Goal: Task Accomplishment & Management: Manage account settings

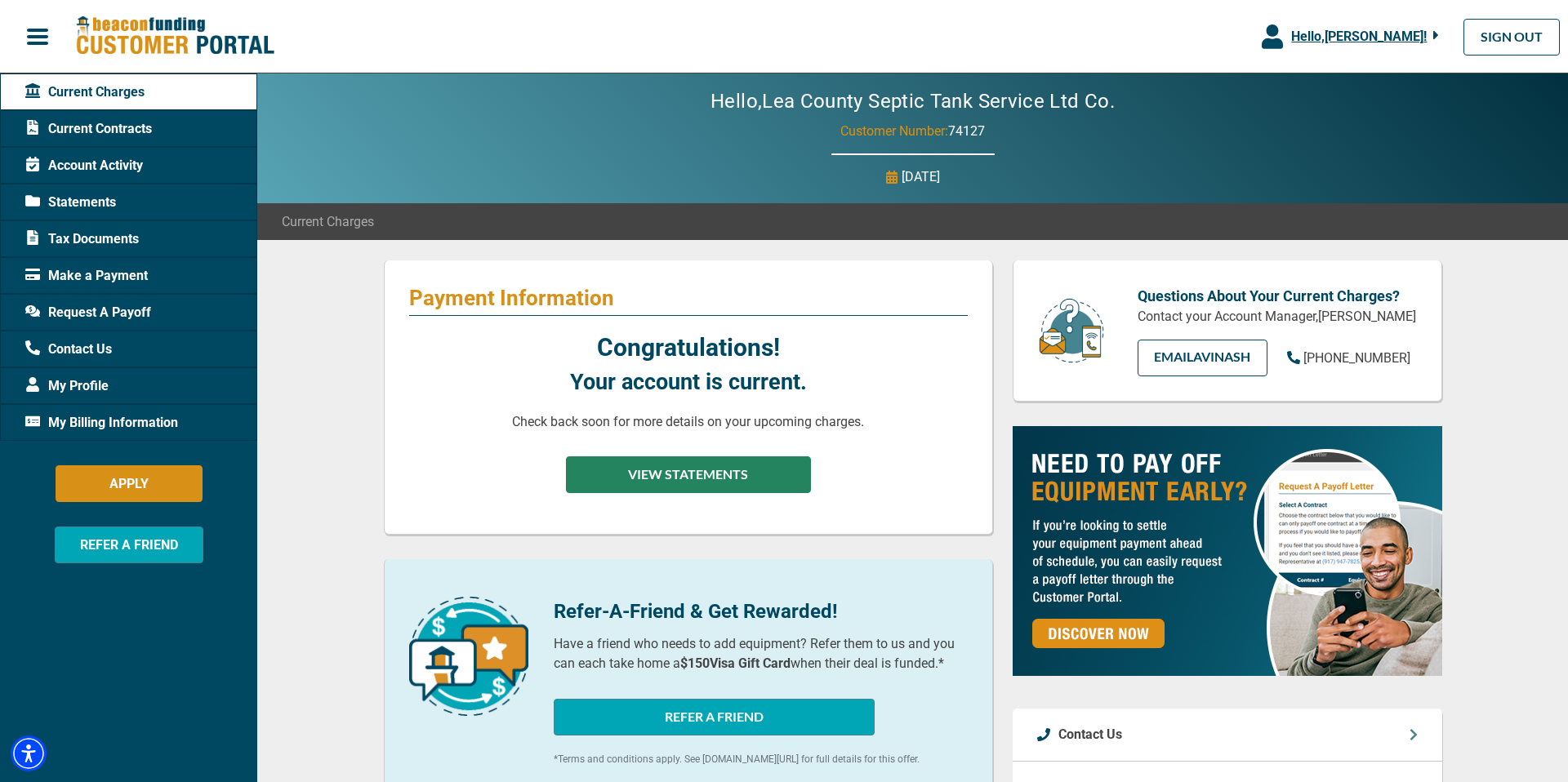
click at [670, 480] on button "VIEW STATEMENTS" at bounding box center [688, 474] width 245 height 37
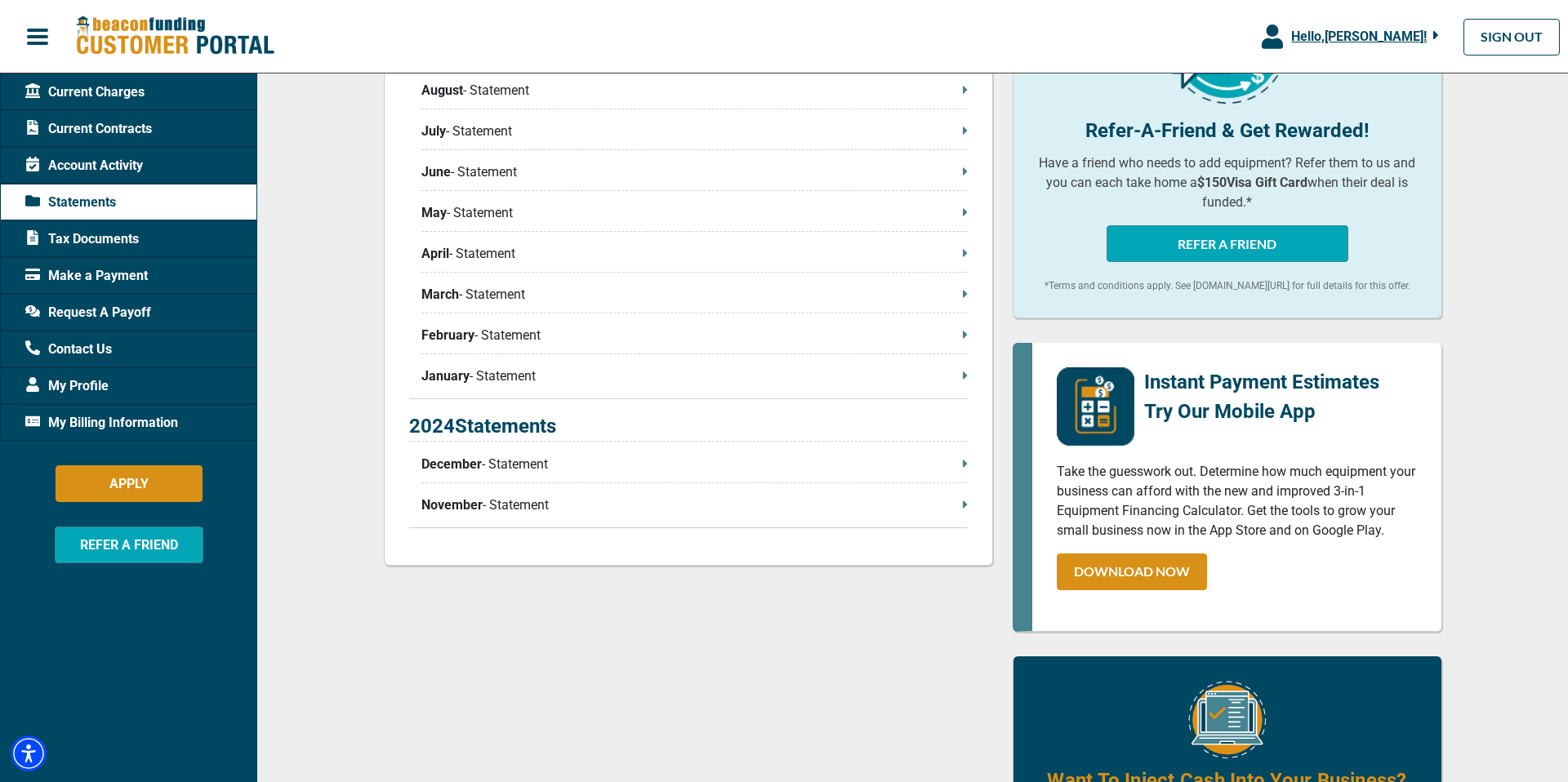
scroll to position [480, 0]
click at [579, 507] on p "November - Statement" at bounding box center [695, 504] width 547 height 20
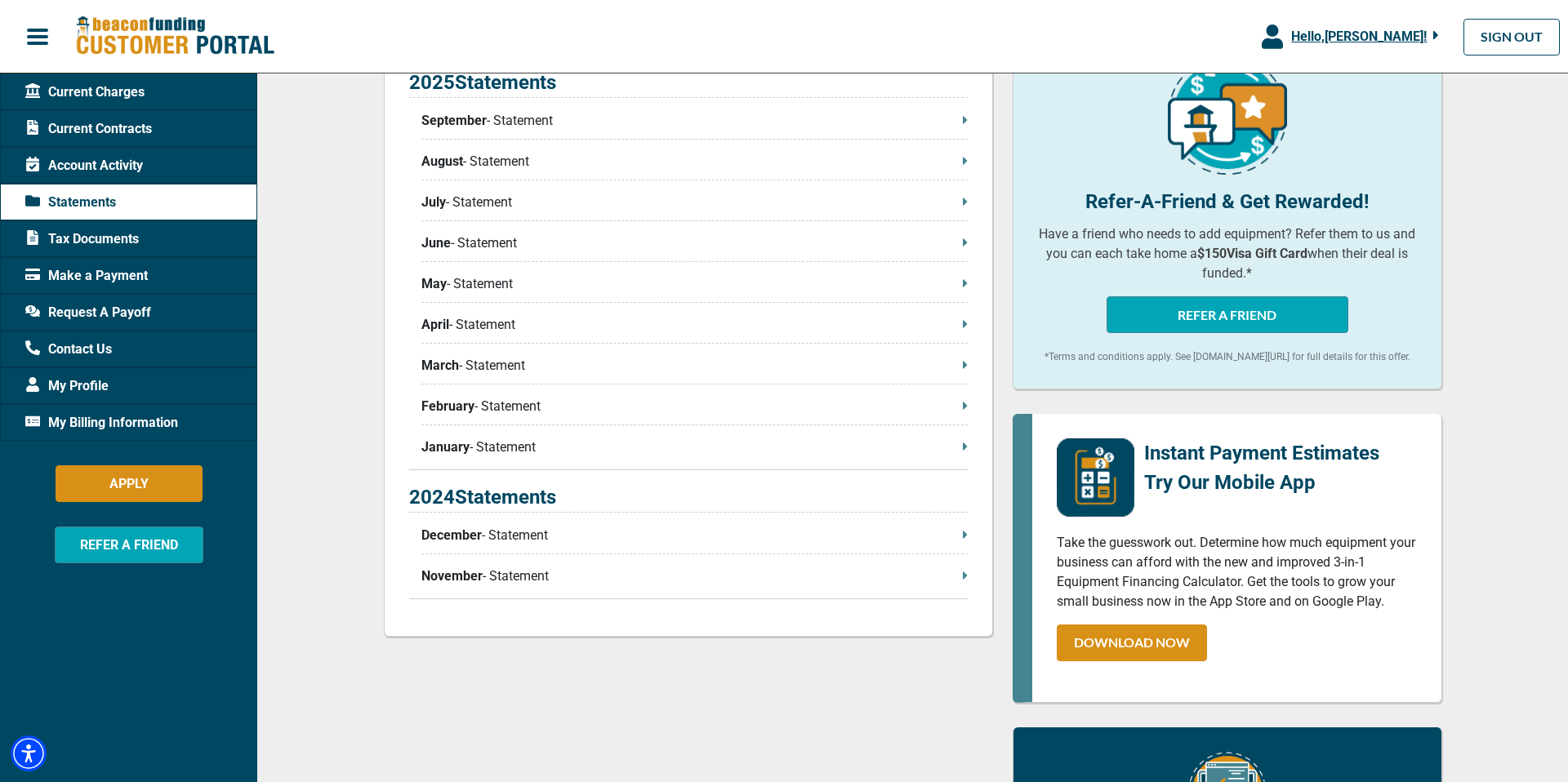
scroll to position [408, 0]
click at [131, 168] on span "Account Activity" at bounding box center [84, 166] width 117 height 20
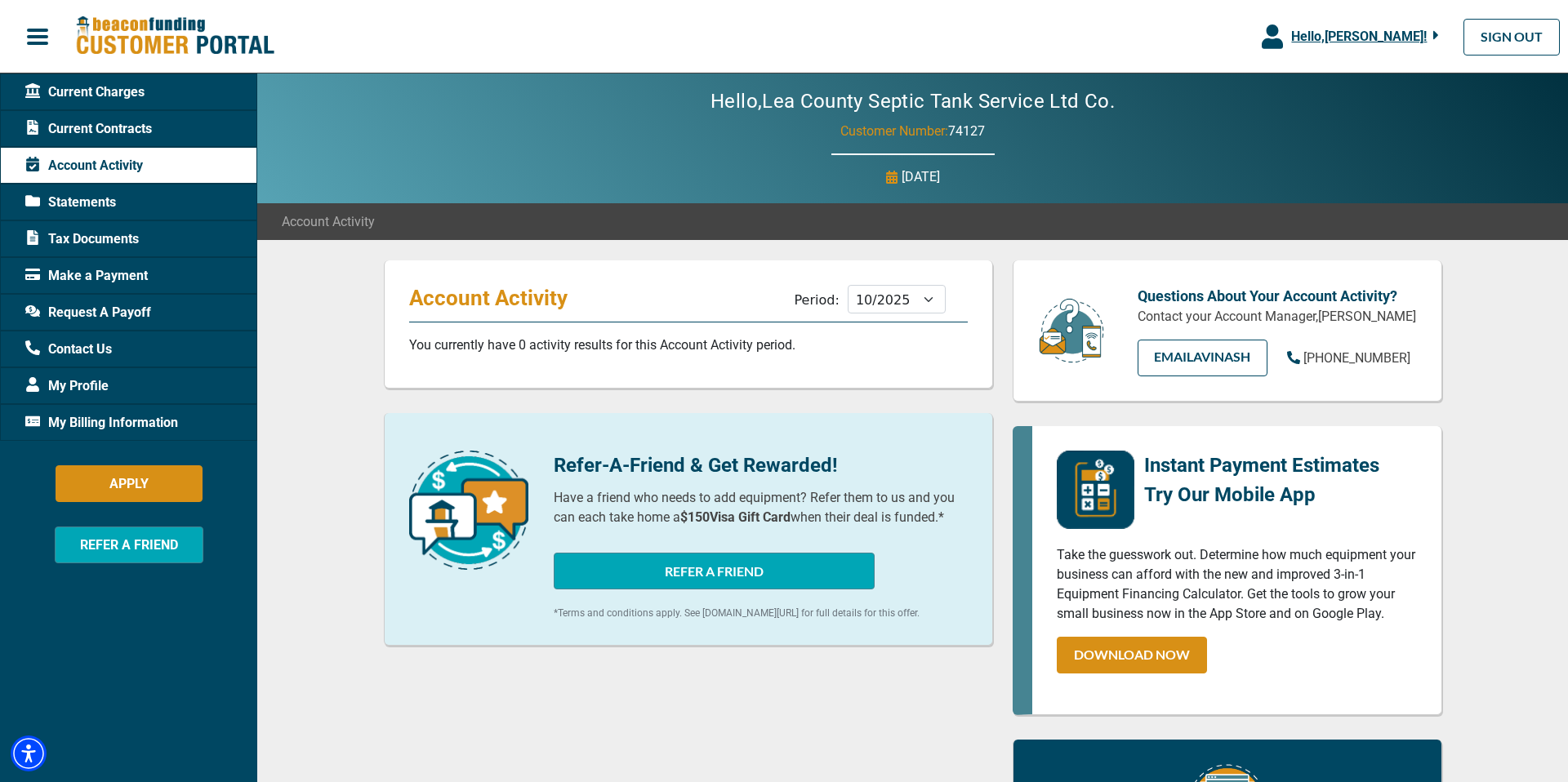
click at [101, 131] on span "Current Contracts" at bounding box center [88, 128] width 127 height 20
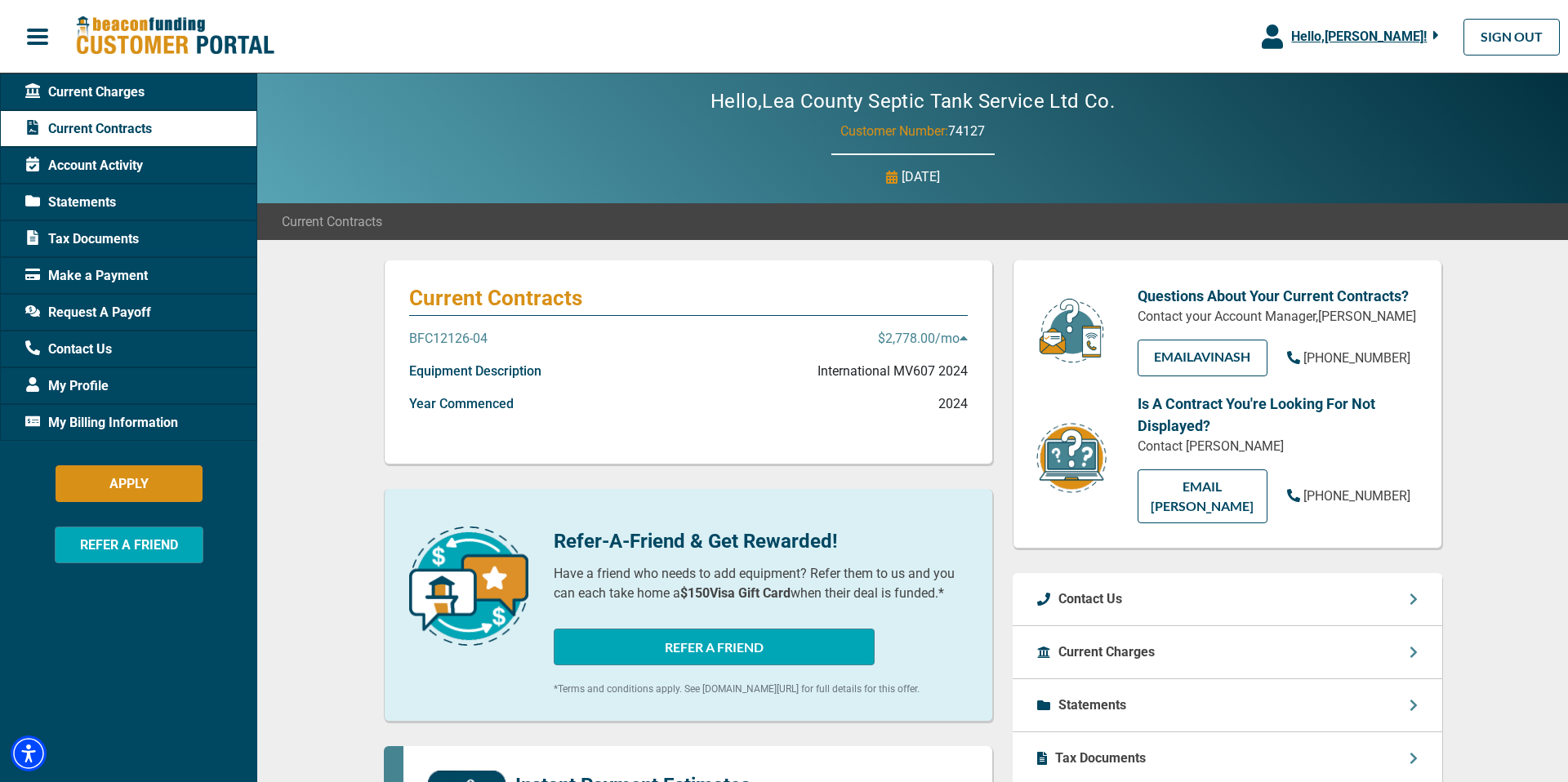
click at [130, 89] on span "Current Charges" at bounding box center [84, 92] width 119 height 20
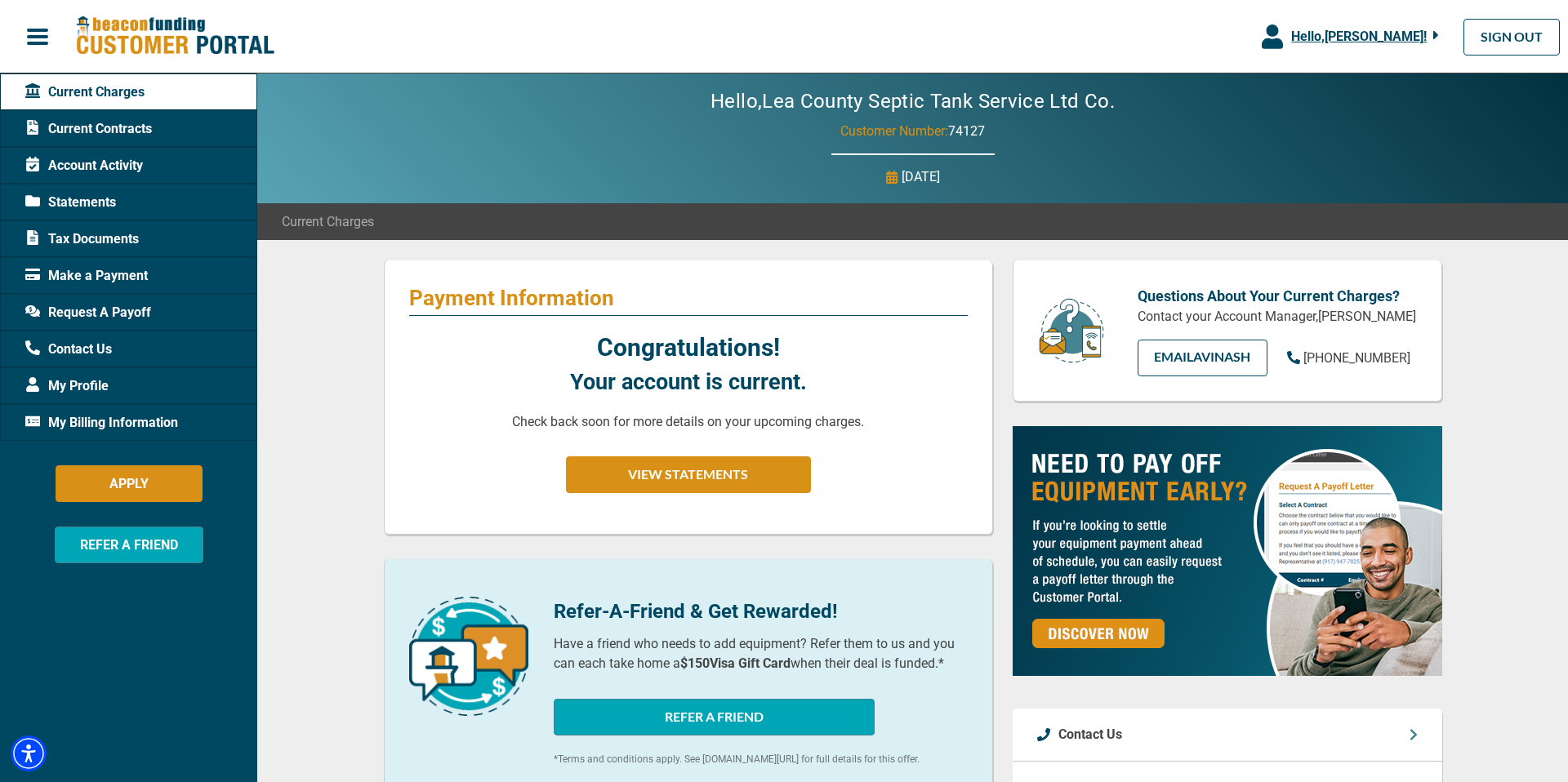
click at [1387, 28] on div "Hello, [PERSON_NAME] !" at bounding box center [1360, 36] width 156 height 20
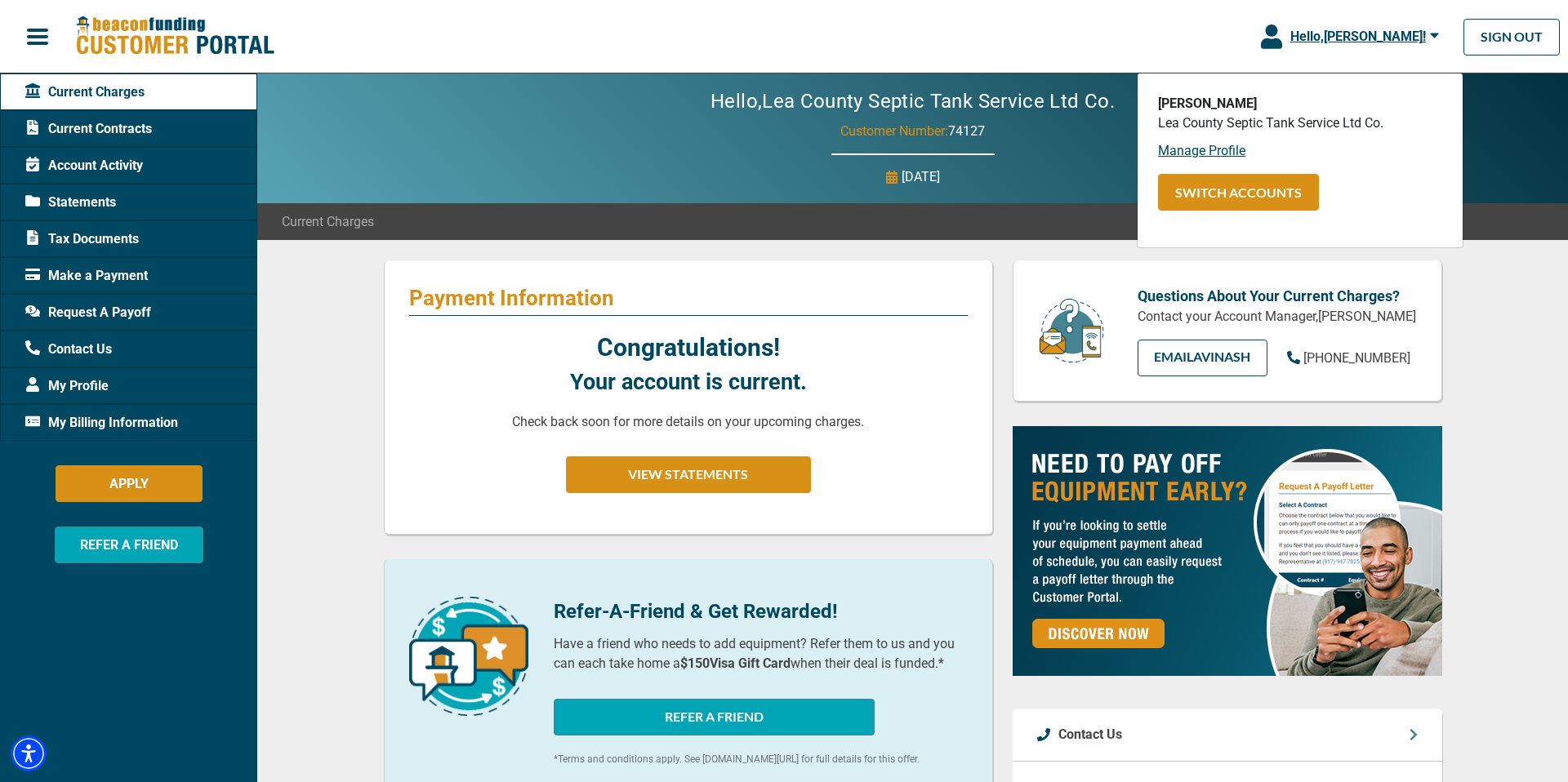
click at [1139, 21] on div "Hello, [PERSON_NAME] ! [PERSON_NAME] Lea County Septic Tank Service Ltd Co. Man…" at bounding box center [784, 37] width 1568 height 60
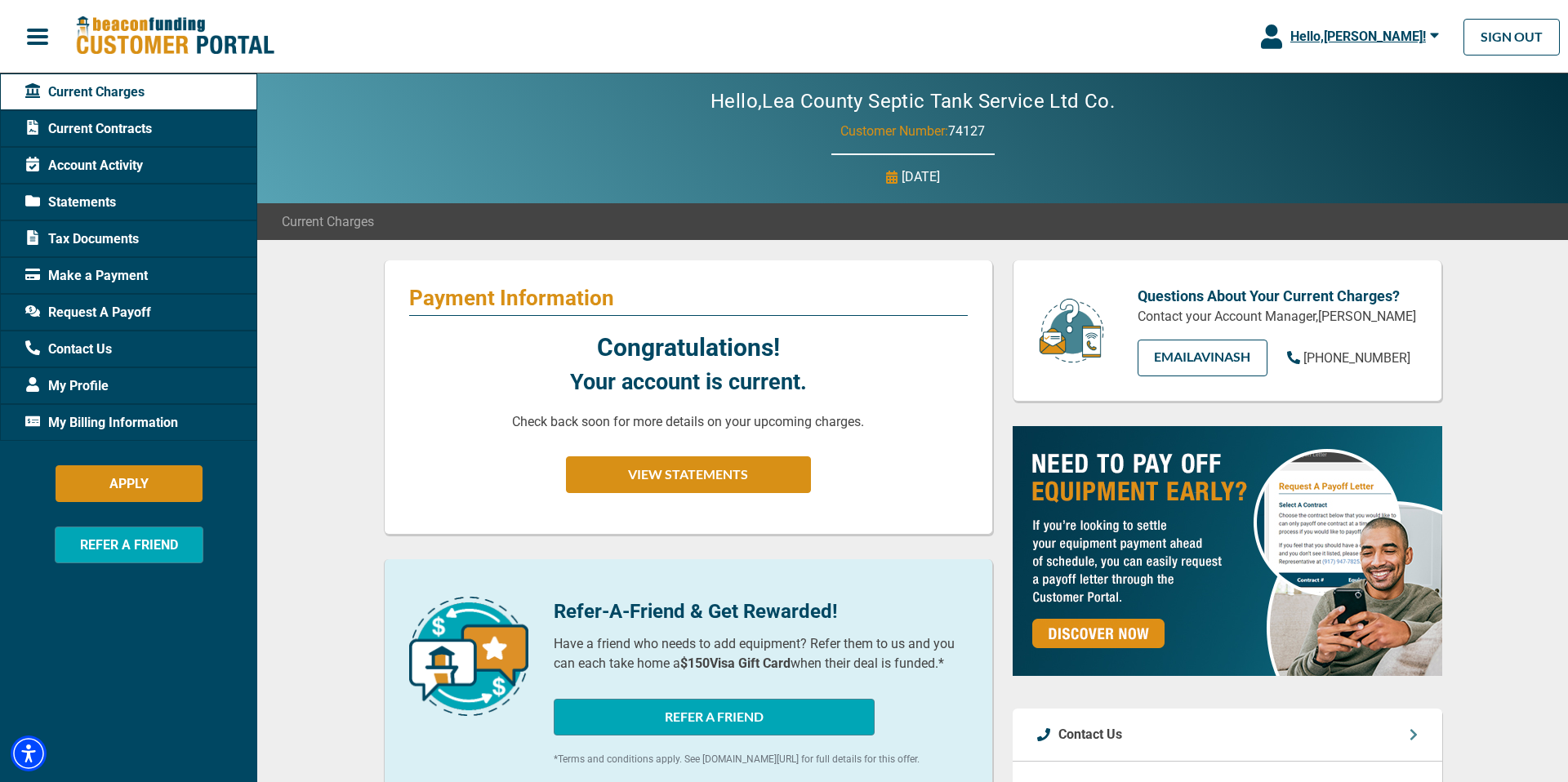
click at [45, 38] on span "button" at bounding box center [37, 36] width 24 height 24
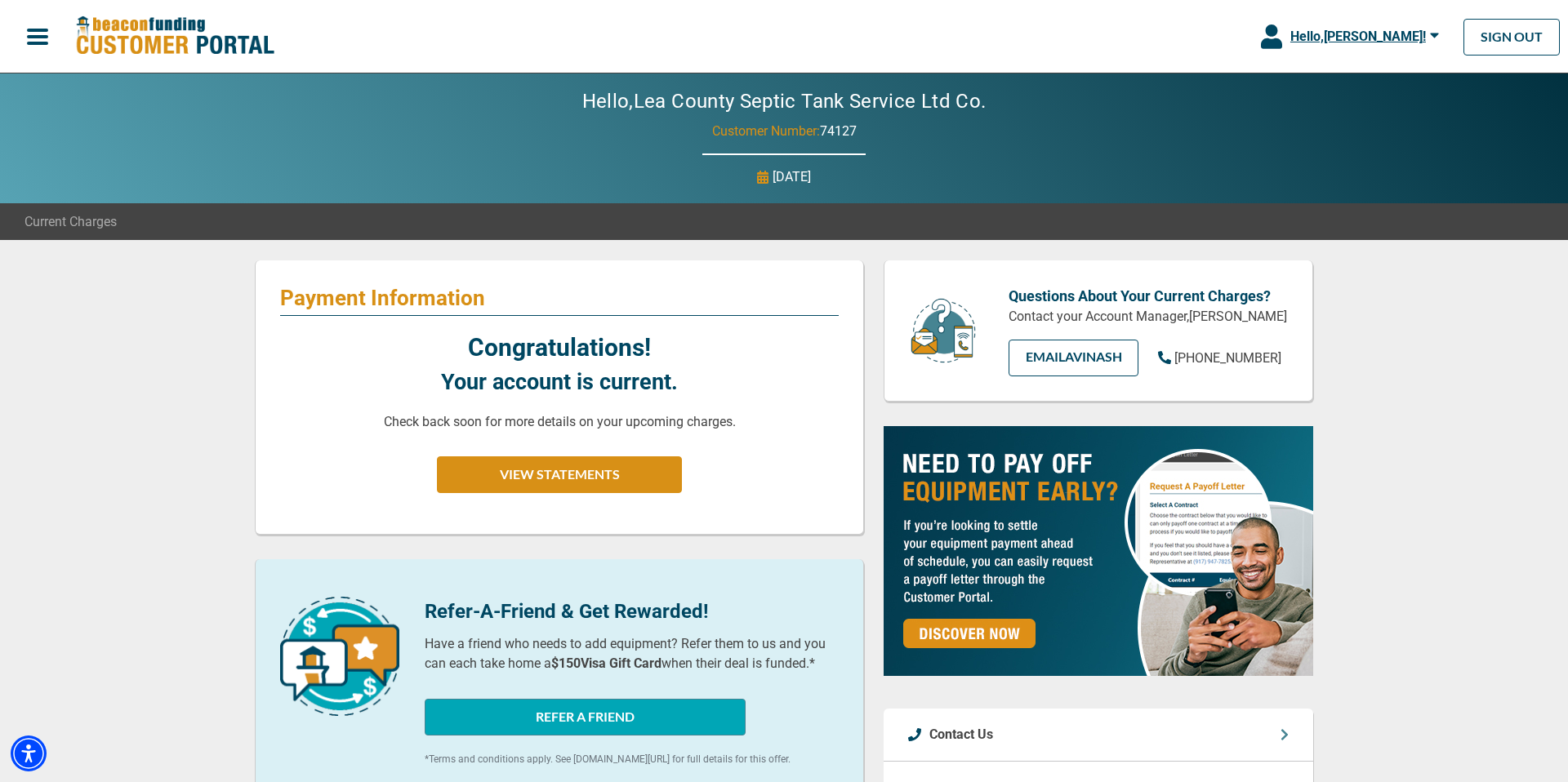
click at [45, 38] on span "button" at bounding box center [37, 36] width 24 height 24
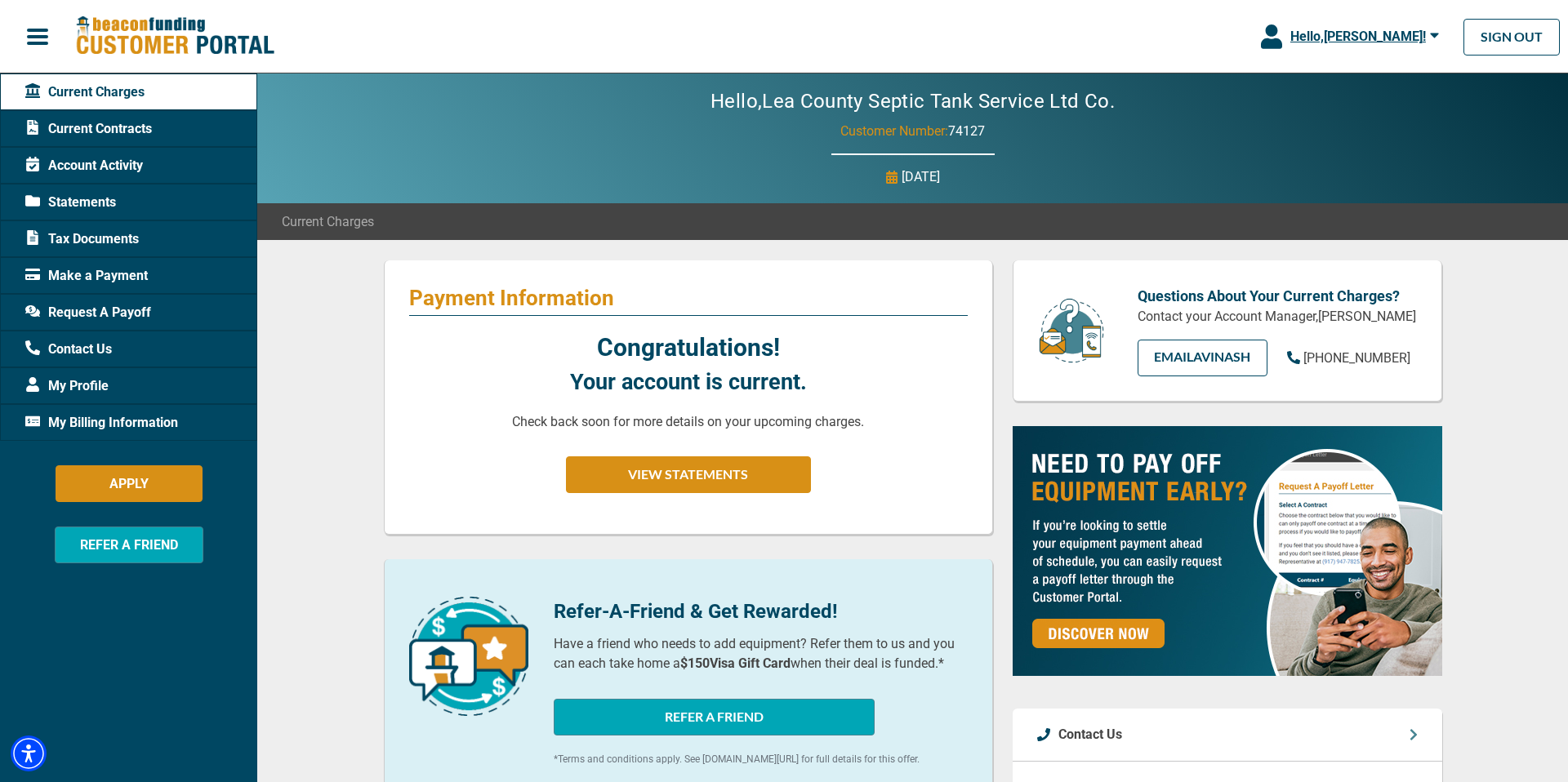
click at [98, 239] on span "Tax Documents" at bounding box center [82, 239] width 114 height 20
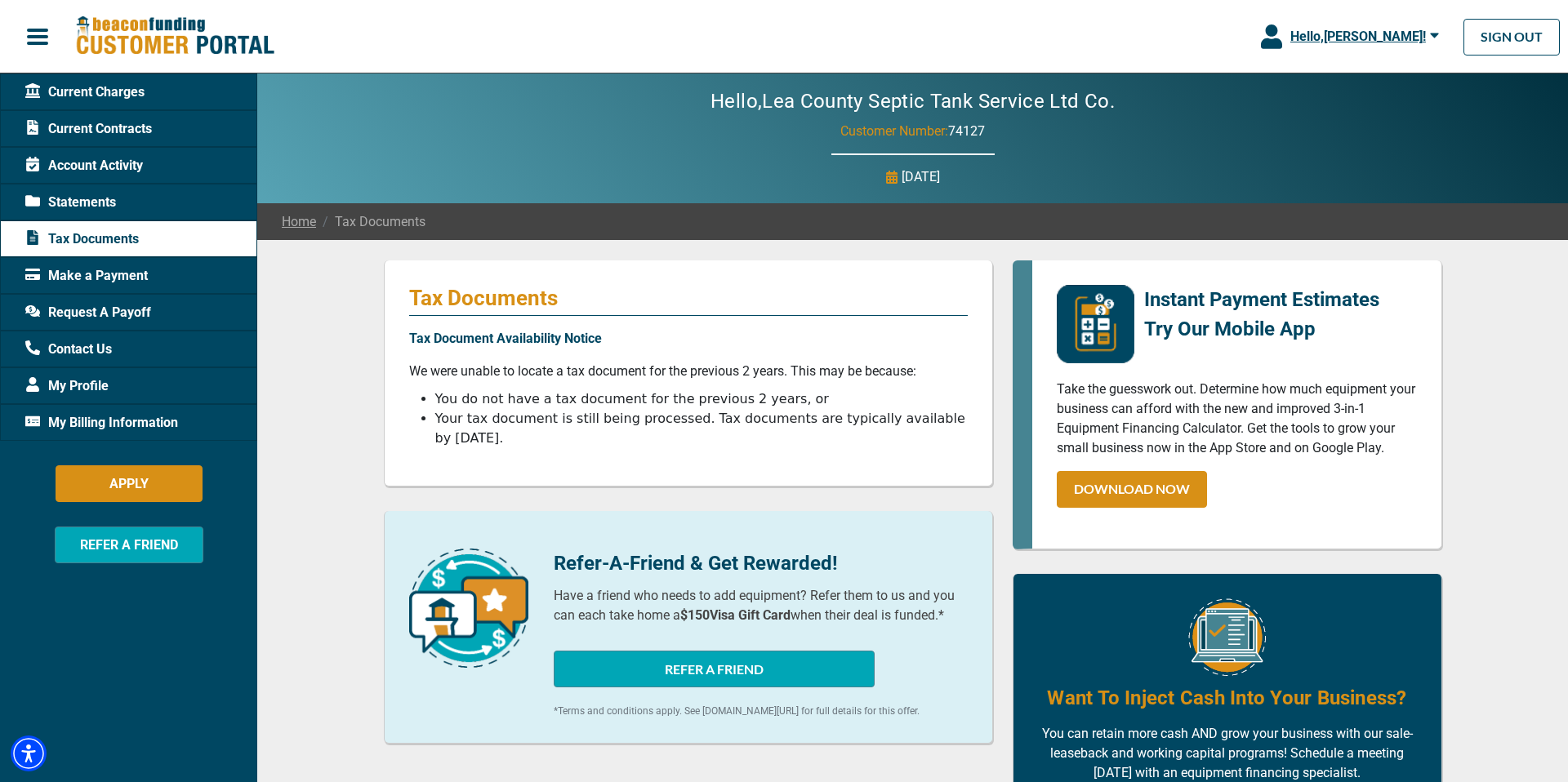
click at [91, 204] on span "Statements" at bounding box center [70, 203] width 91 height 20
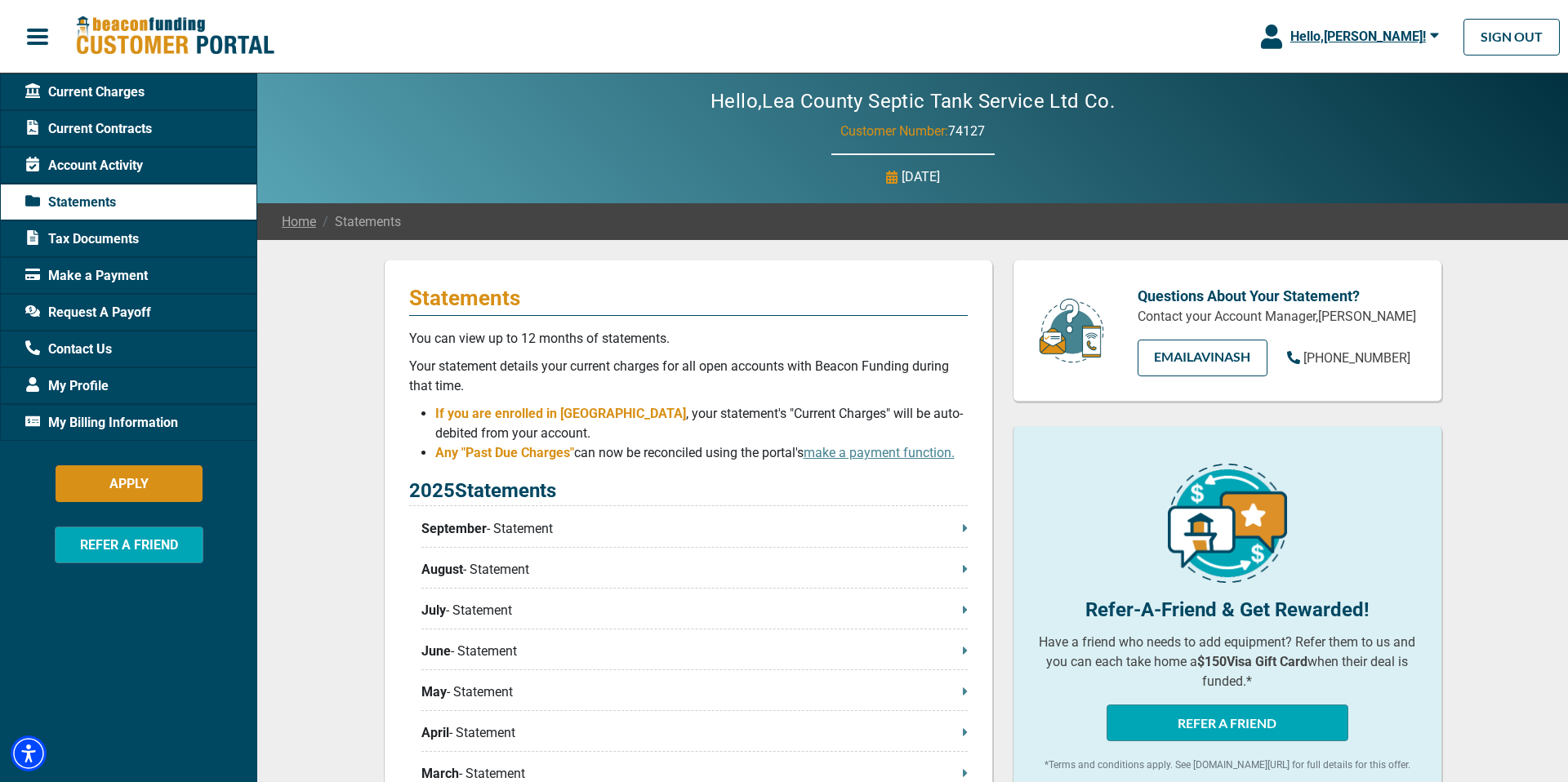
click at [105, 168] on span "Account Activity" at bounding box center [84, 166] width 117 height 20
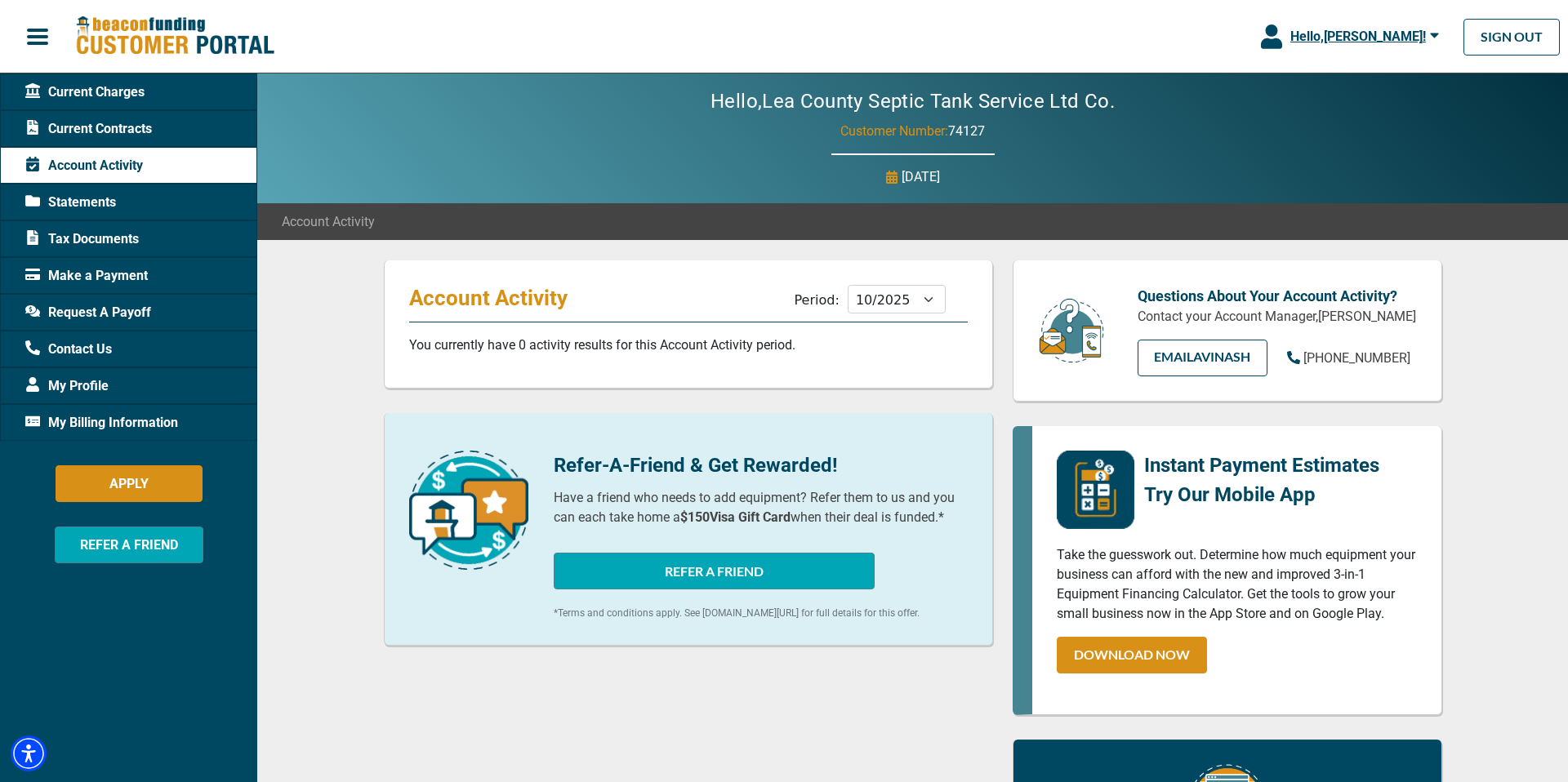
scroll to position [8, 0]
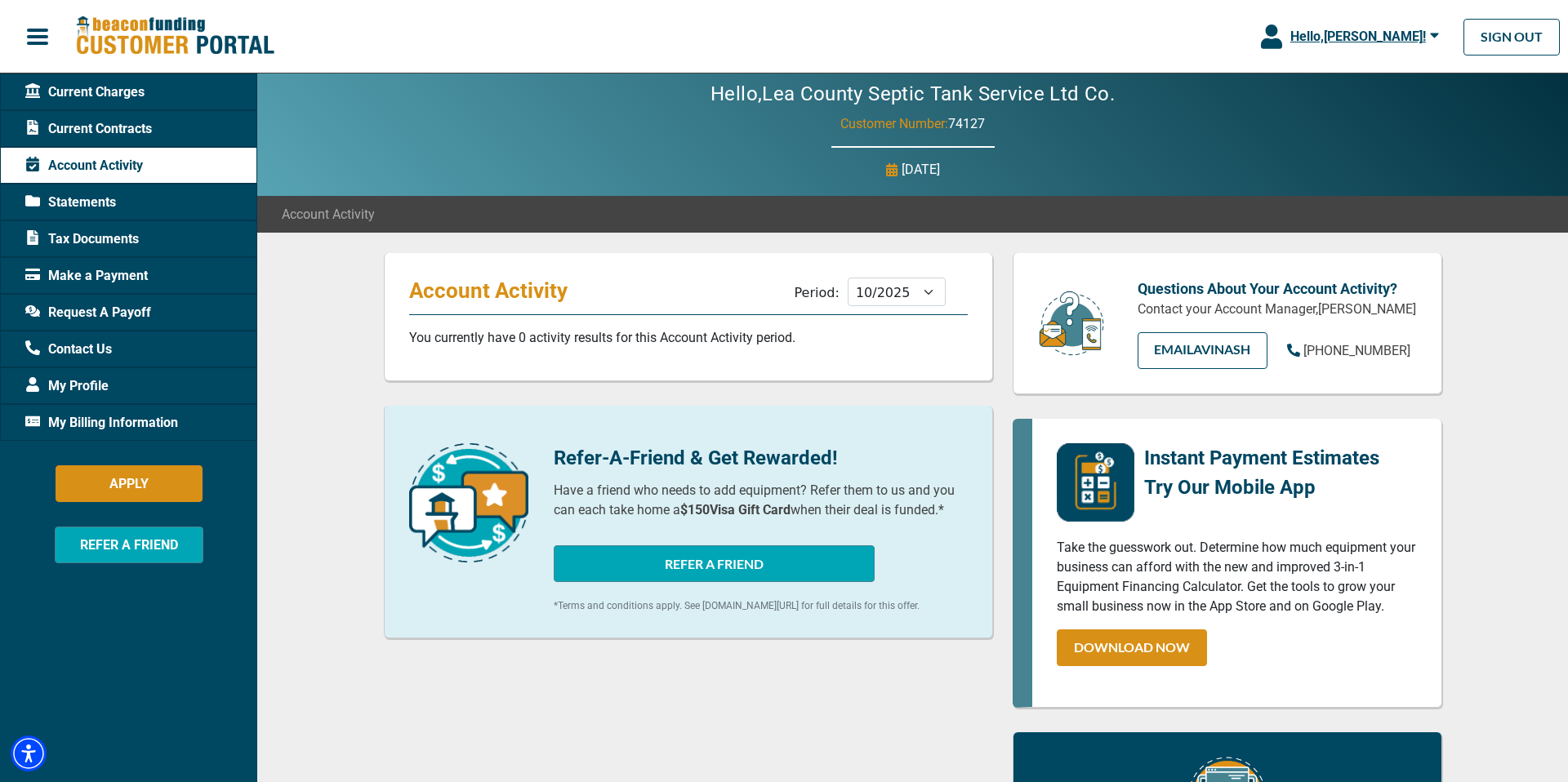
click at [124, 130] on span "Current Contracts" at bounding box center [88, 128] width 127 height 20
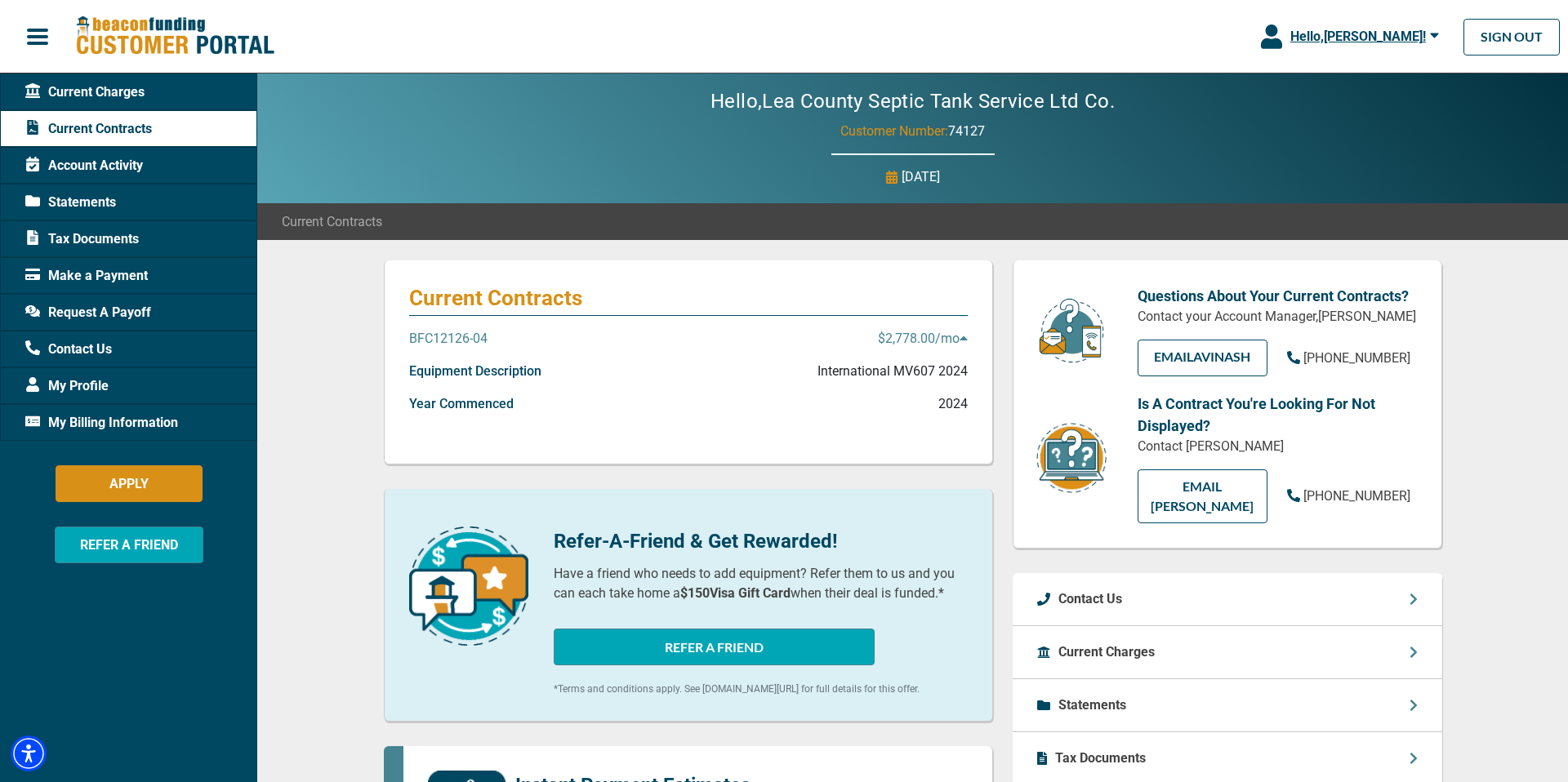
click at [917, 339] on p "$2,778.00 /mo" at bounding box center [922, 339] width 90 height 20
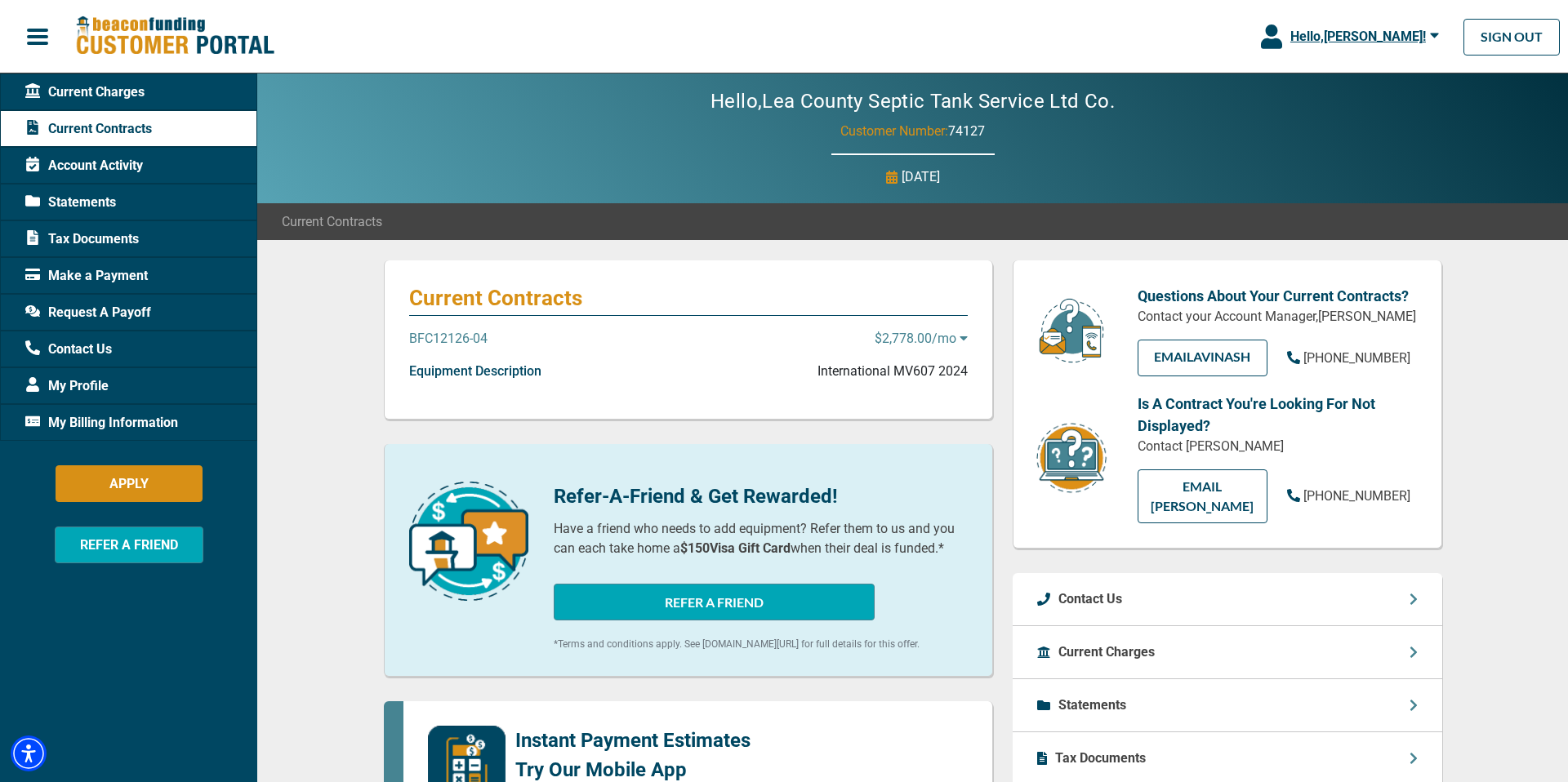
click at [917, 339] on p "$2,778.00 /mo" at bounding box center [921, 339] width 93 height 20
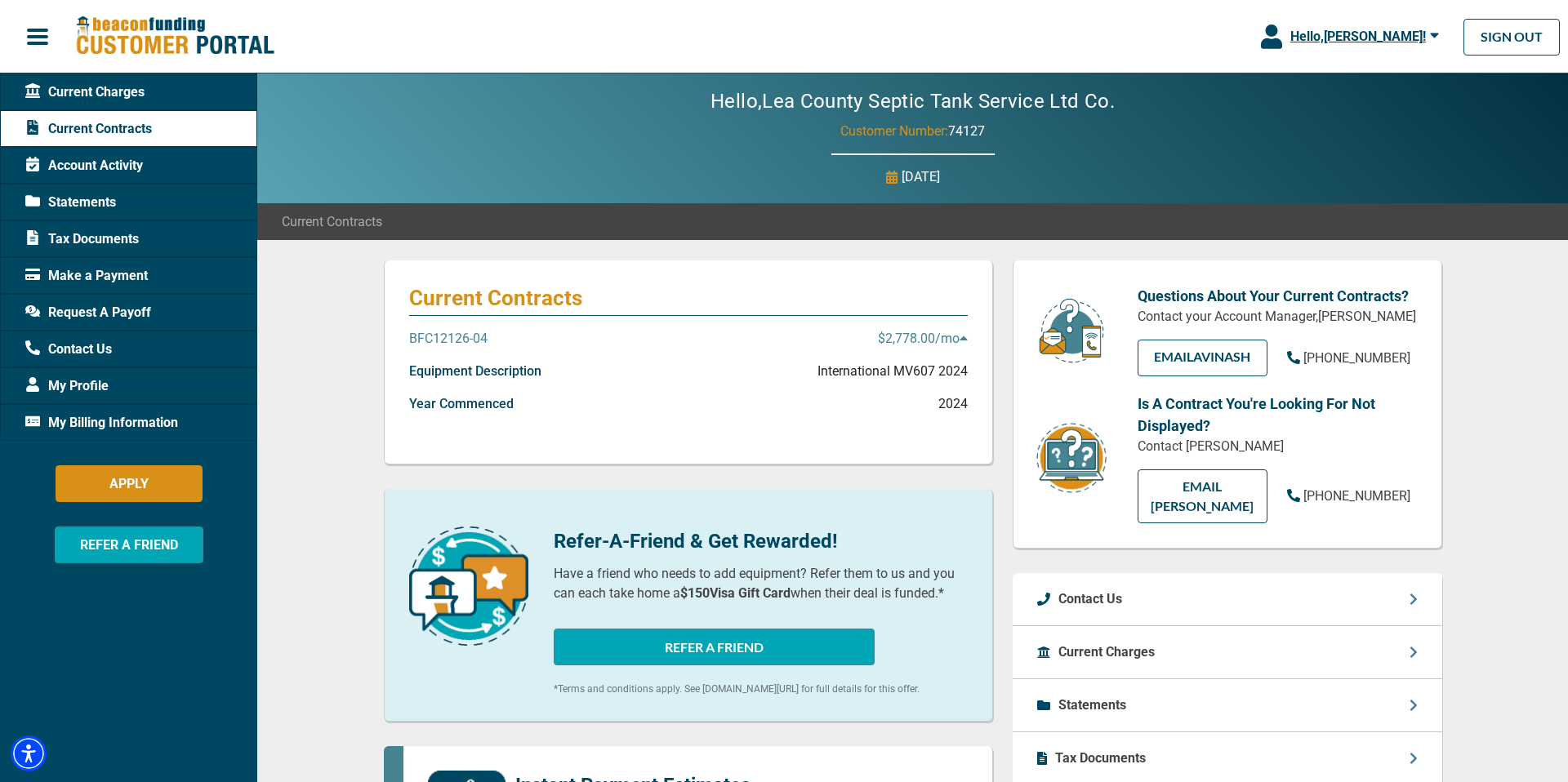
click at [870, 370] on p "International MV607 2024" at bounding box center [892, 372] width 150 height 20
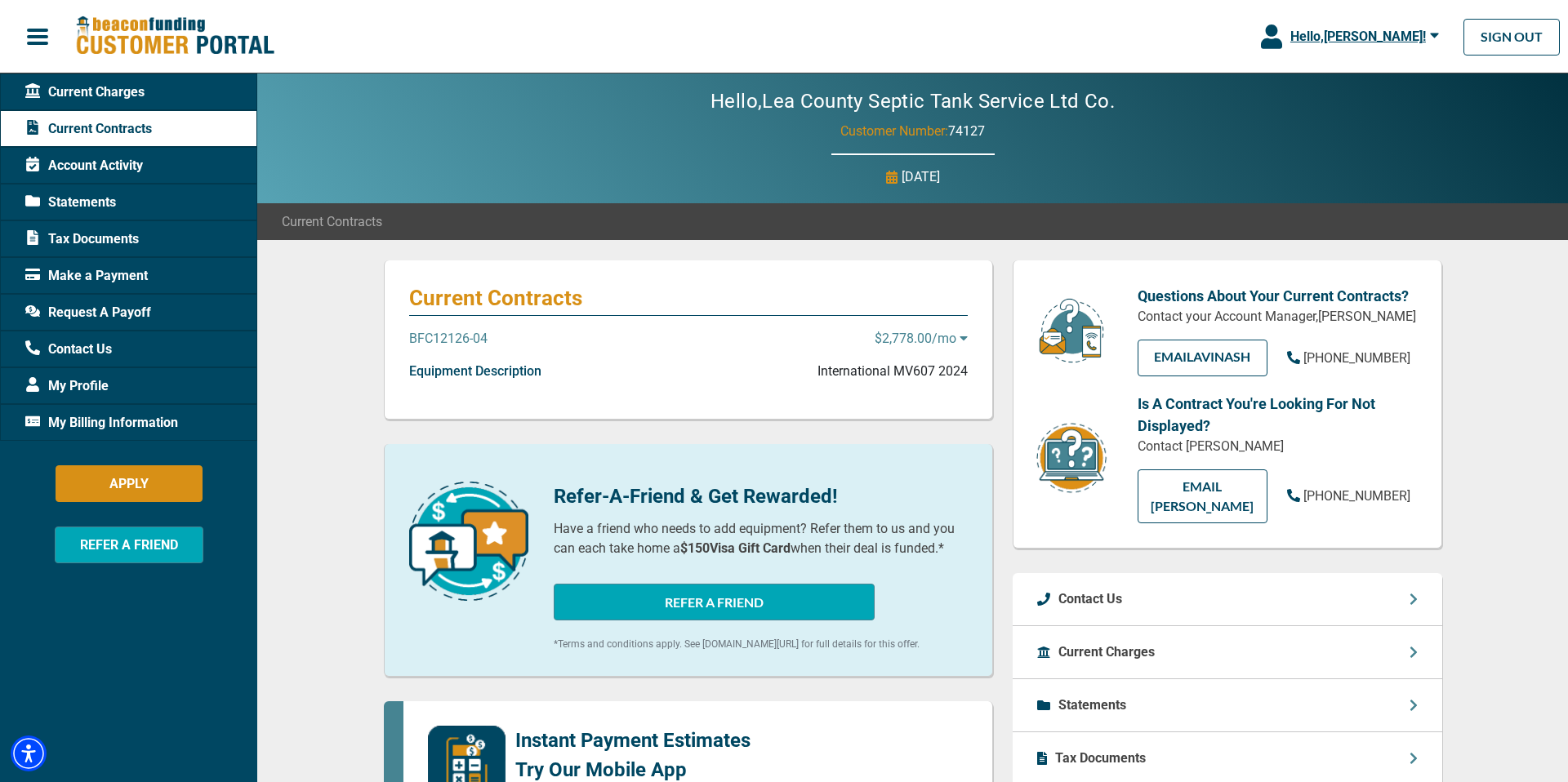
click at [95, 208] on span "Statements" at bounding box center [70, 203] width 91 height 20
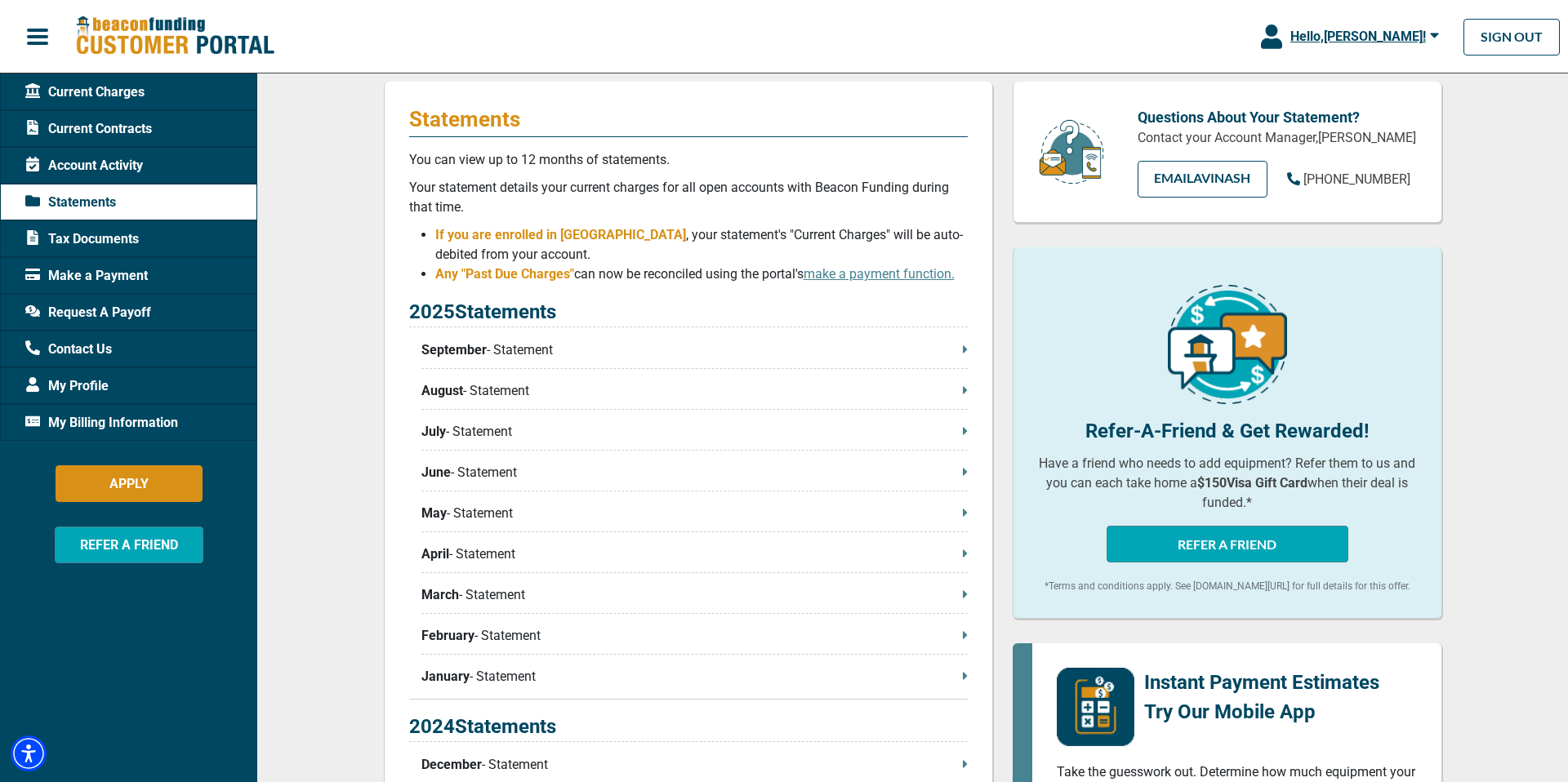
scroll to position [189, 0]
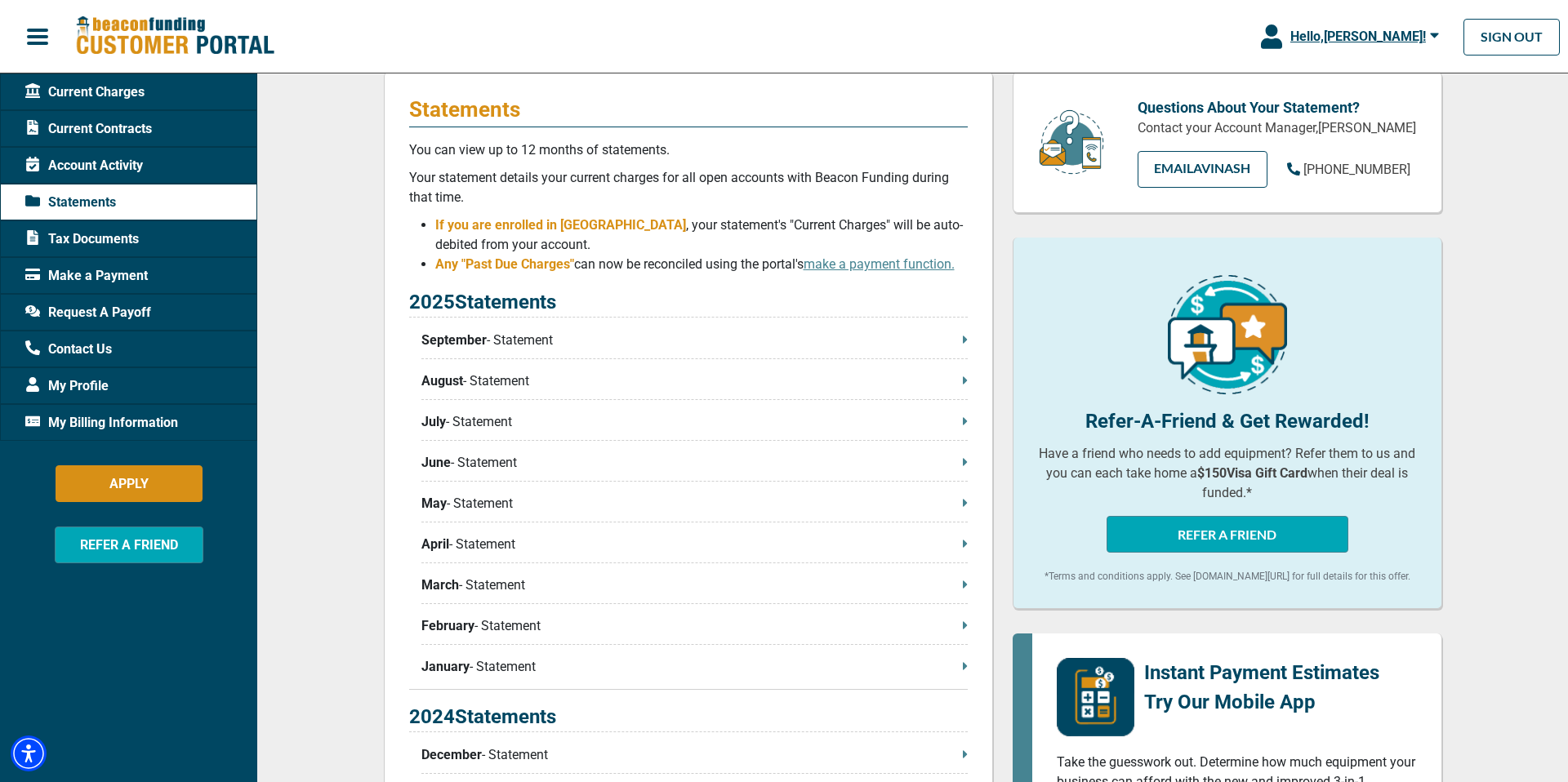
click at [621, 337] on p "September - Statement" at bounding box center [695, 341] width 547 height 20
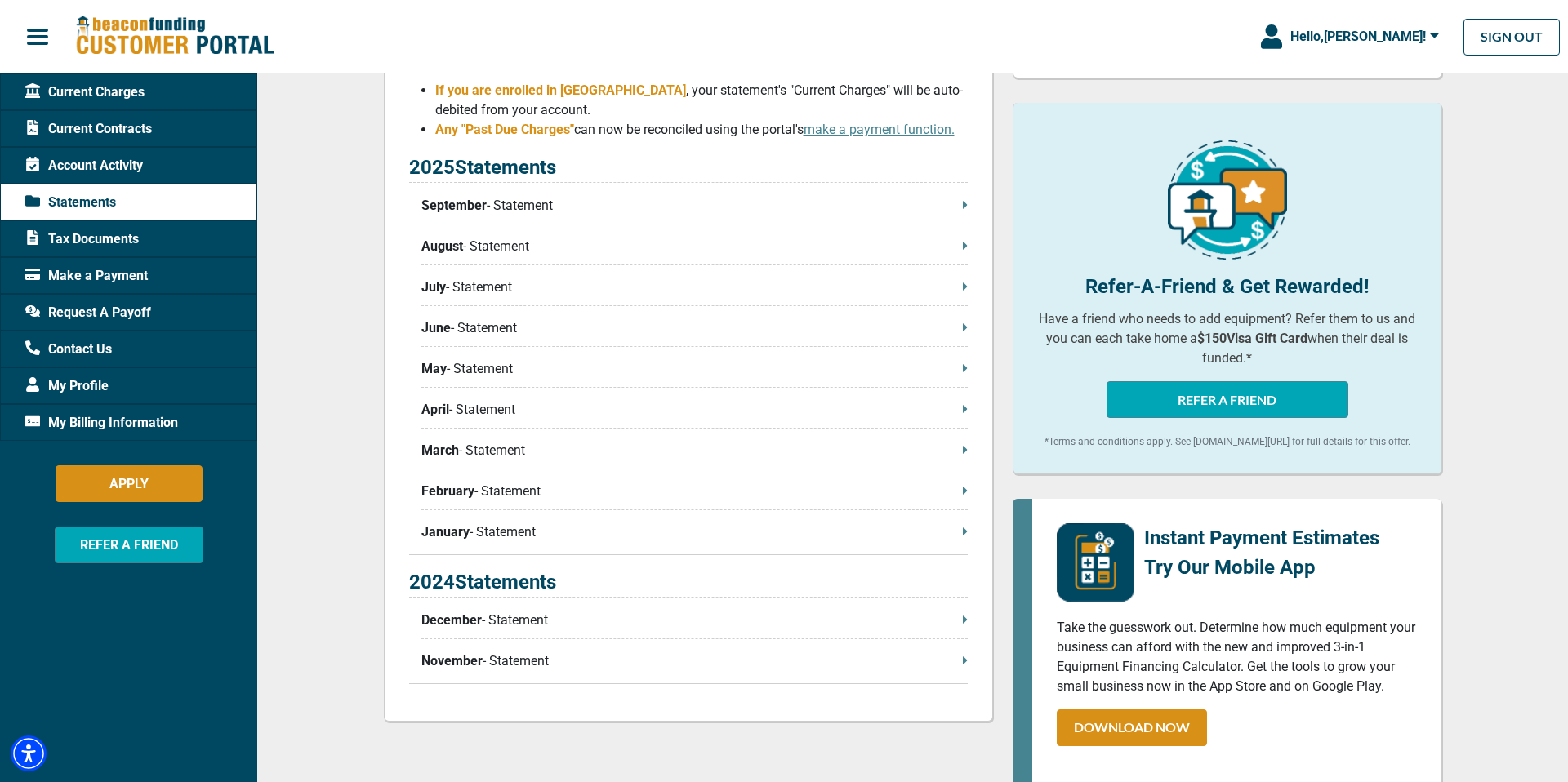
scroll to position [322, 0]
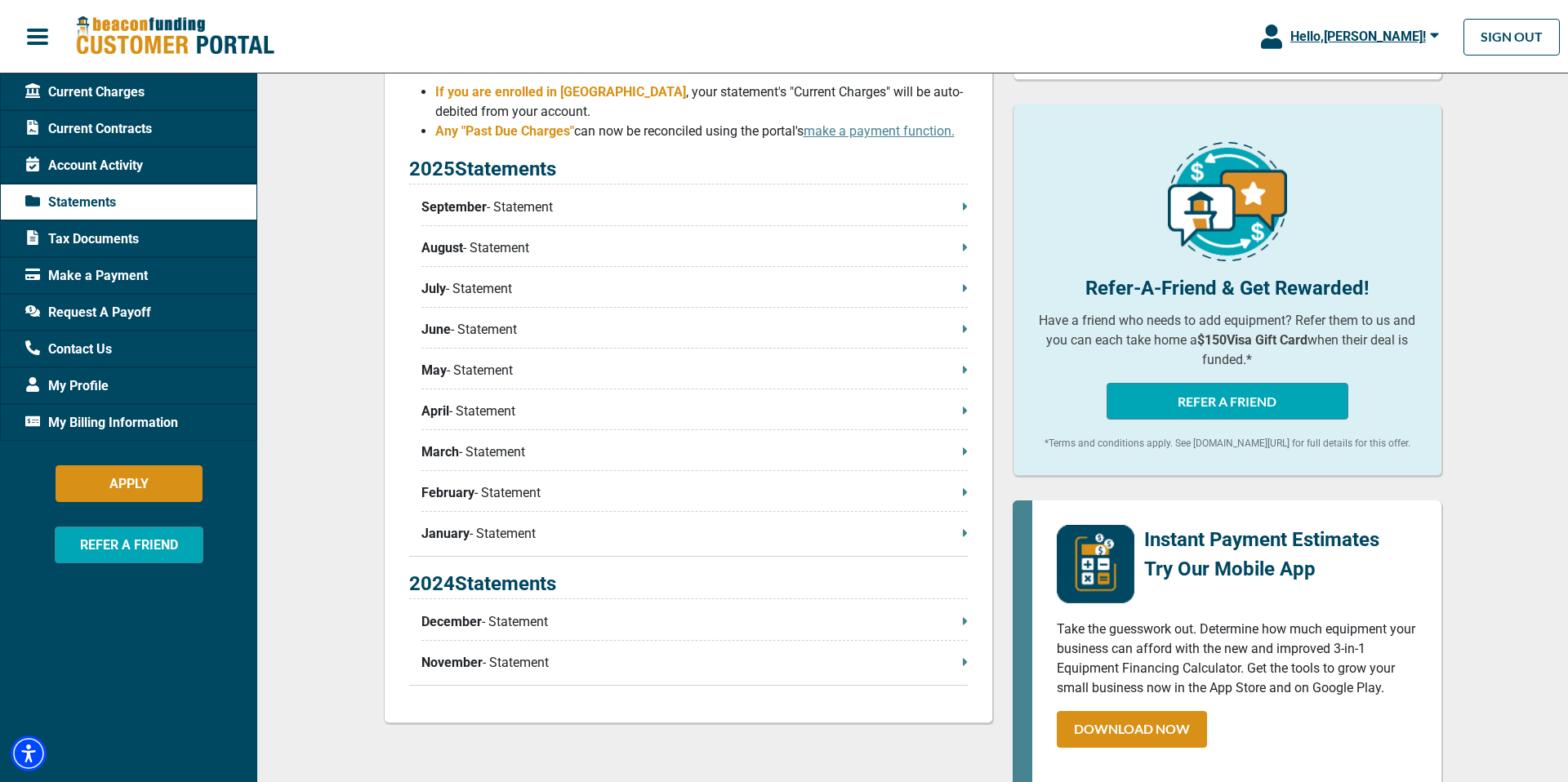
click at [552, 364] on p "May - Statement" at bounding box center [695, 371] width 547 height 20
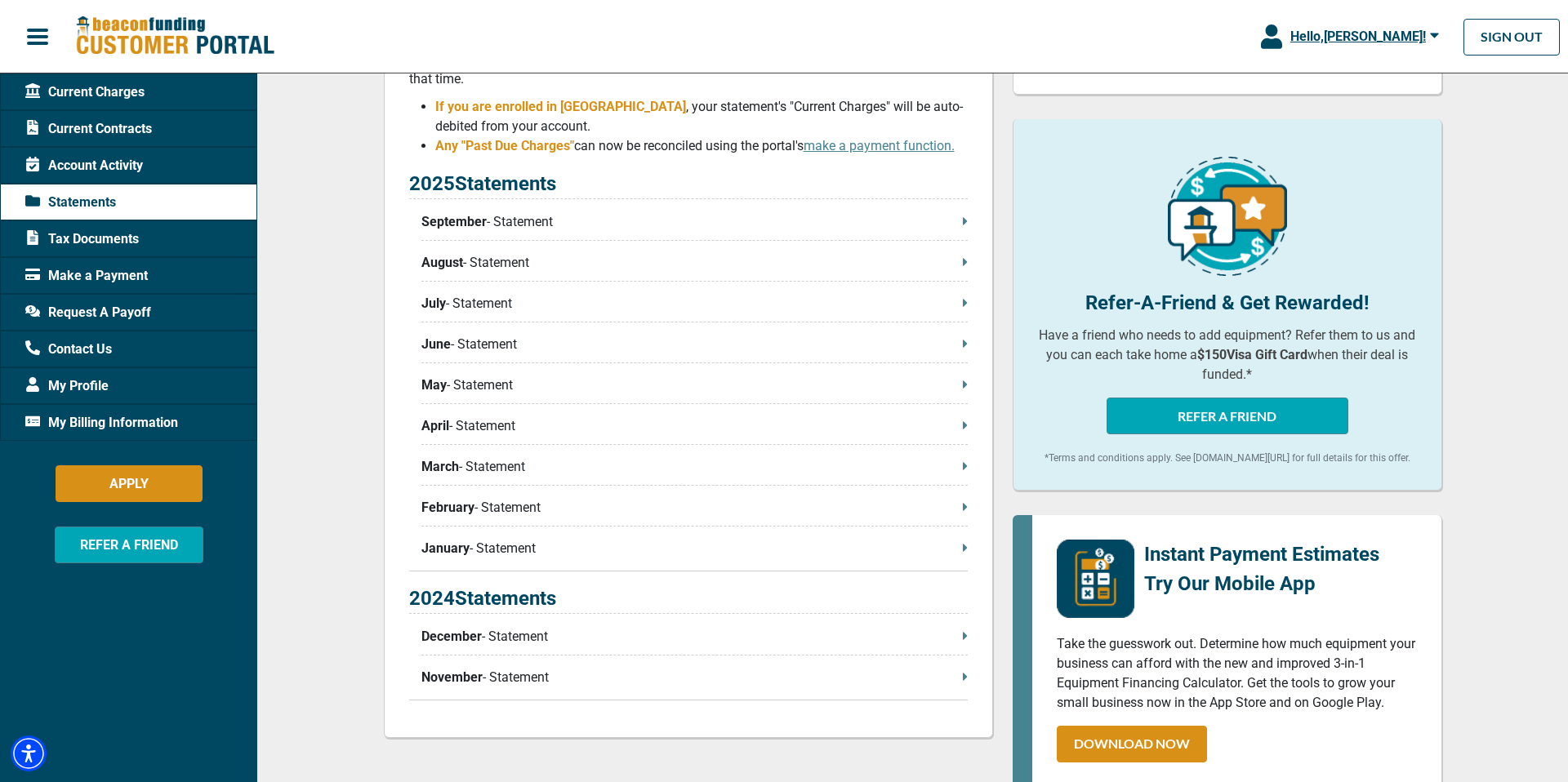
scroll to position [551, 0]
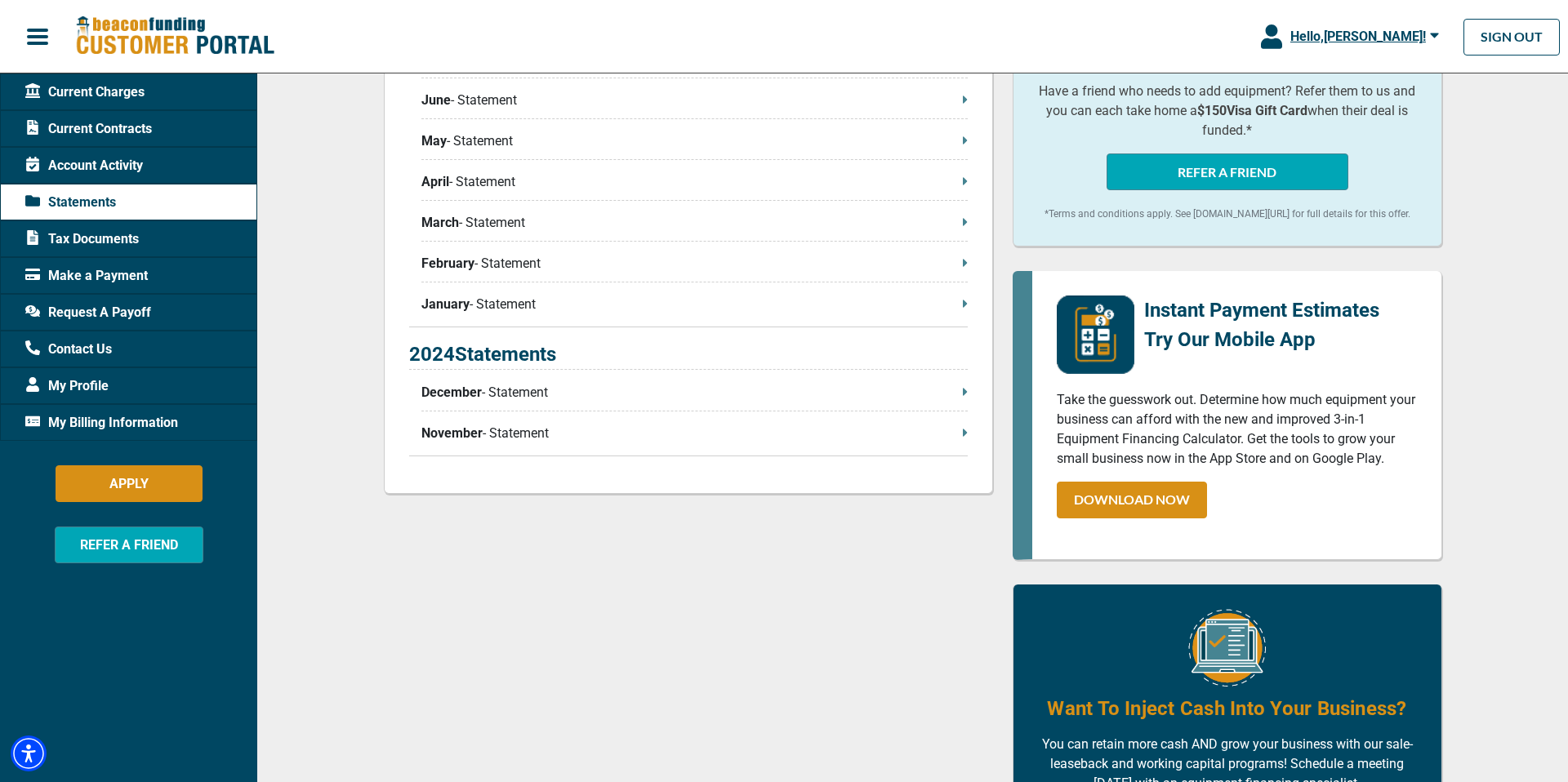
click at [572, 396] on p "December - Statement" at bounding box center [695, 392] width 547 height 20
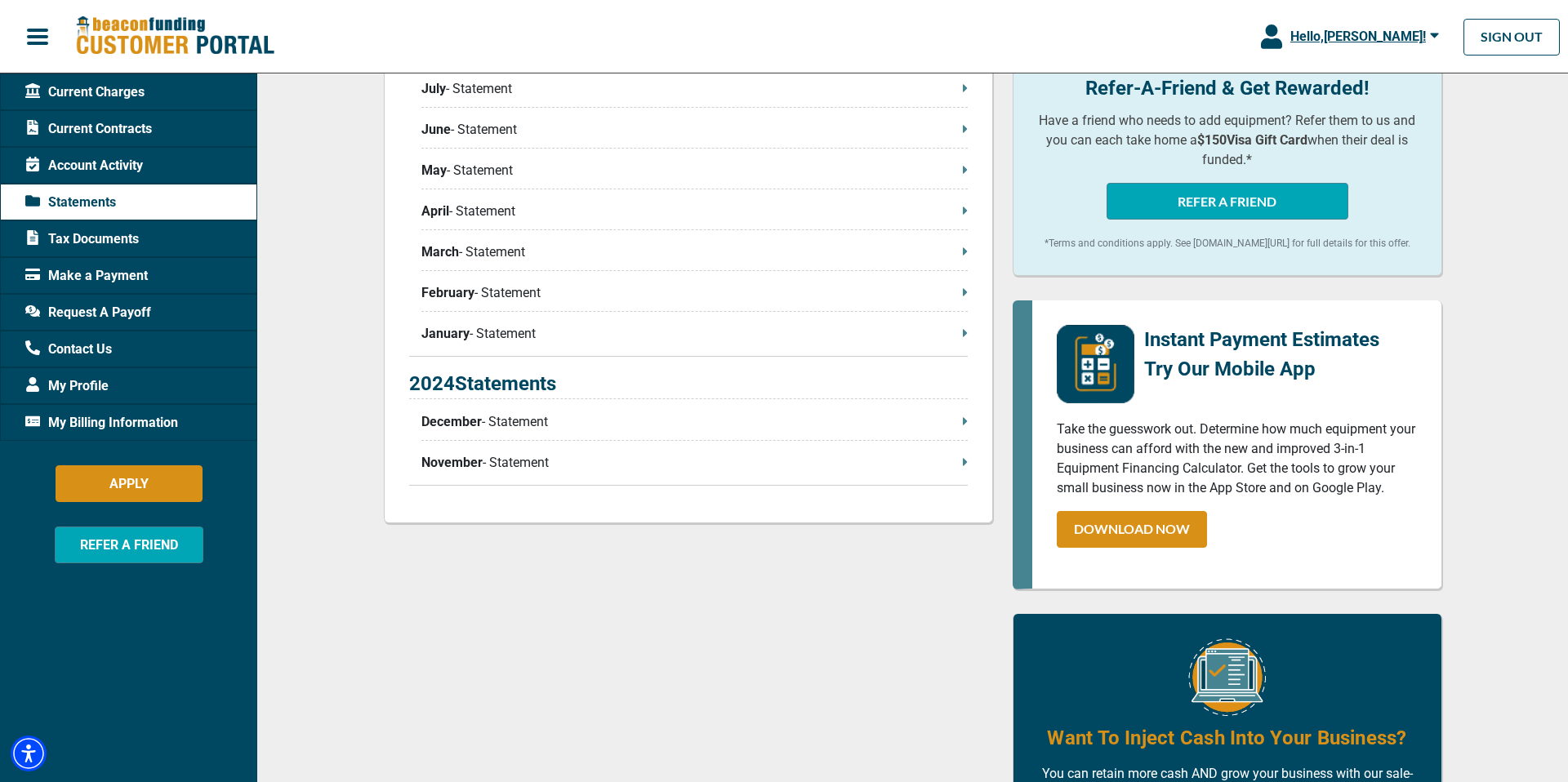
scroll to position [505, 0]
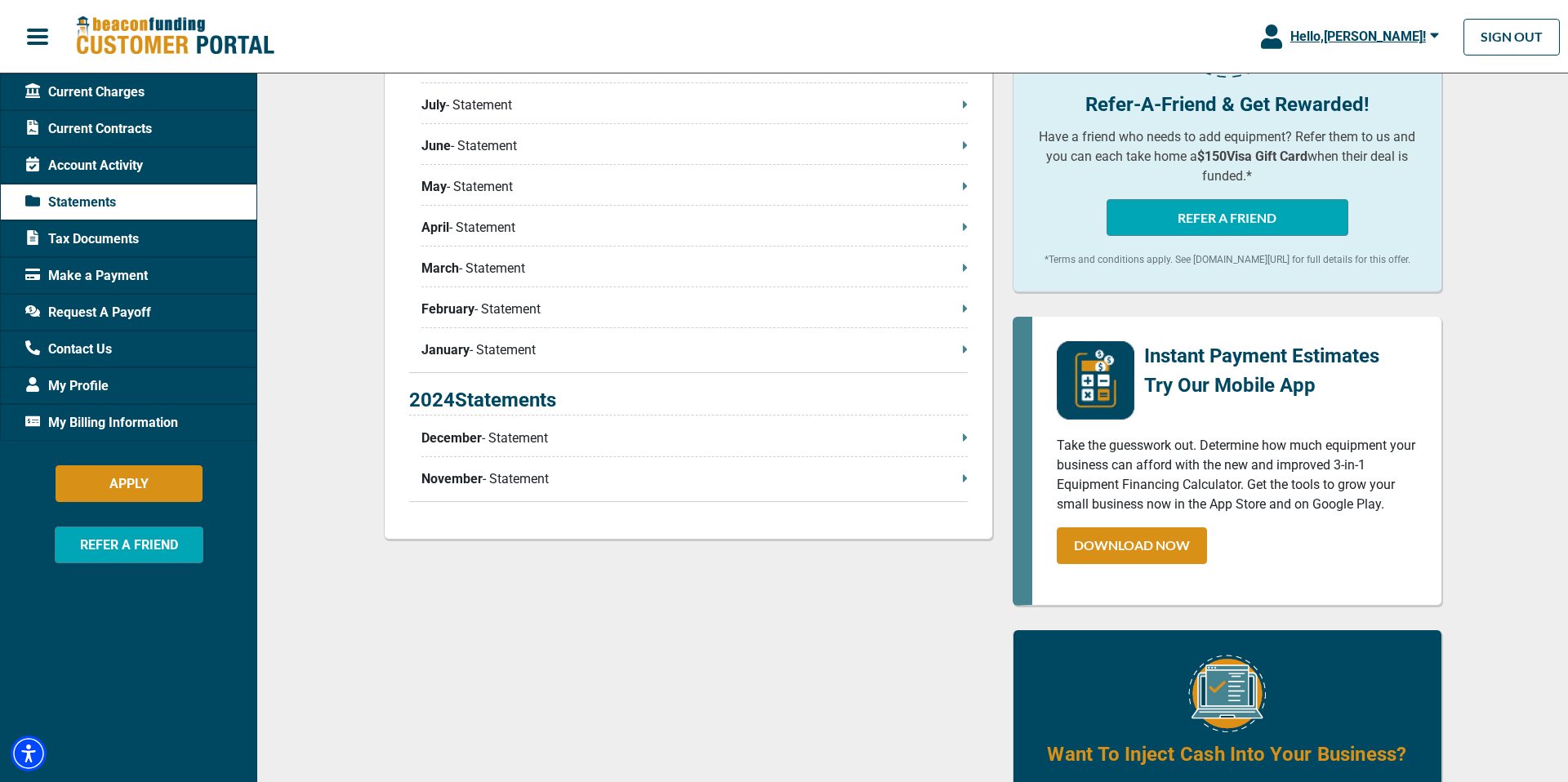
click at [554, 479] on p "November - Statement" at bounding box center [695, 479] width 547 height 20
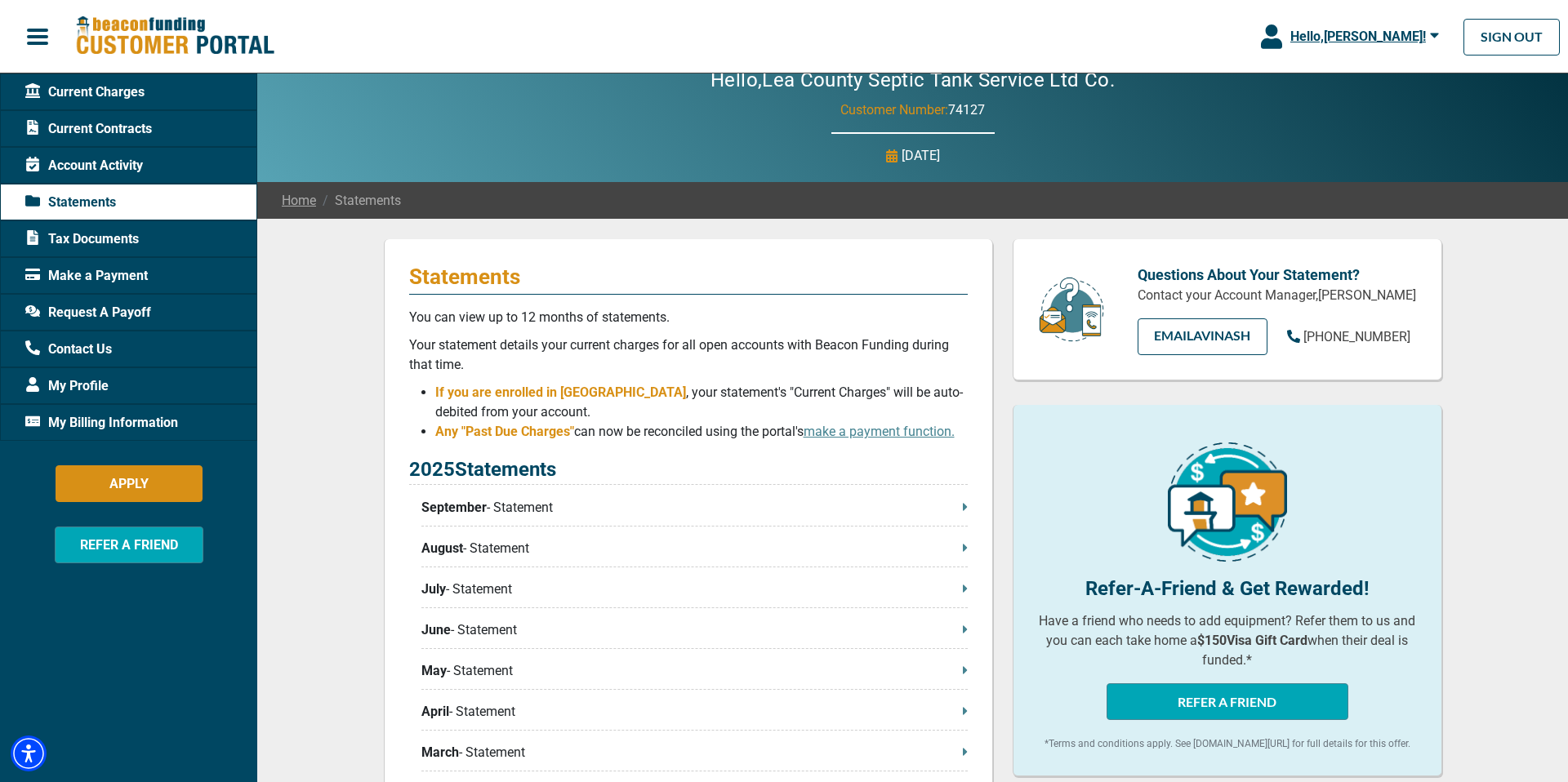
scroll to position [0, 0]
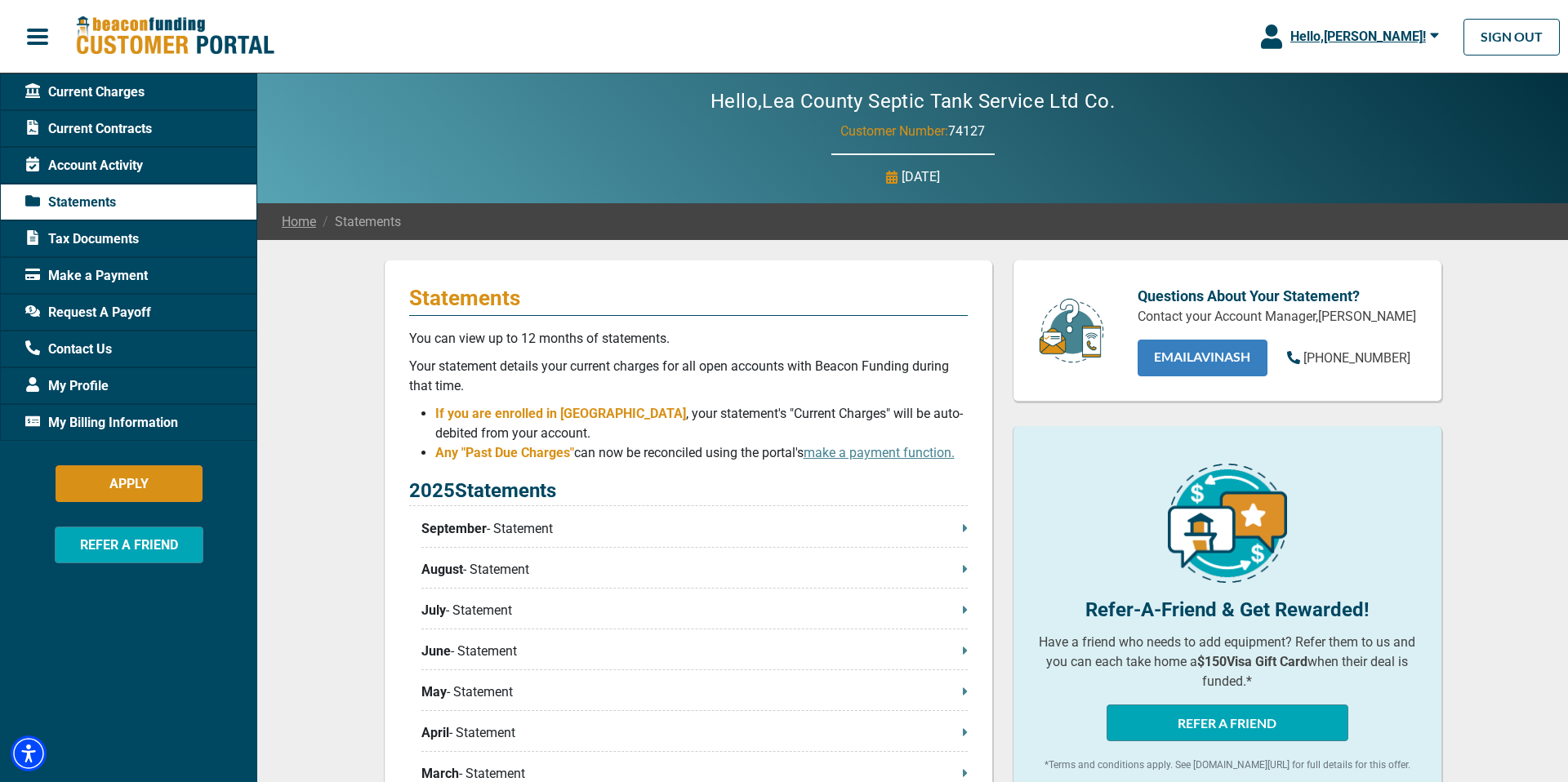
click at [1167, 377] on link "EMAIL Avinash" at bounding box center [1202, 358] width 130 height 37
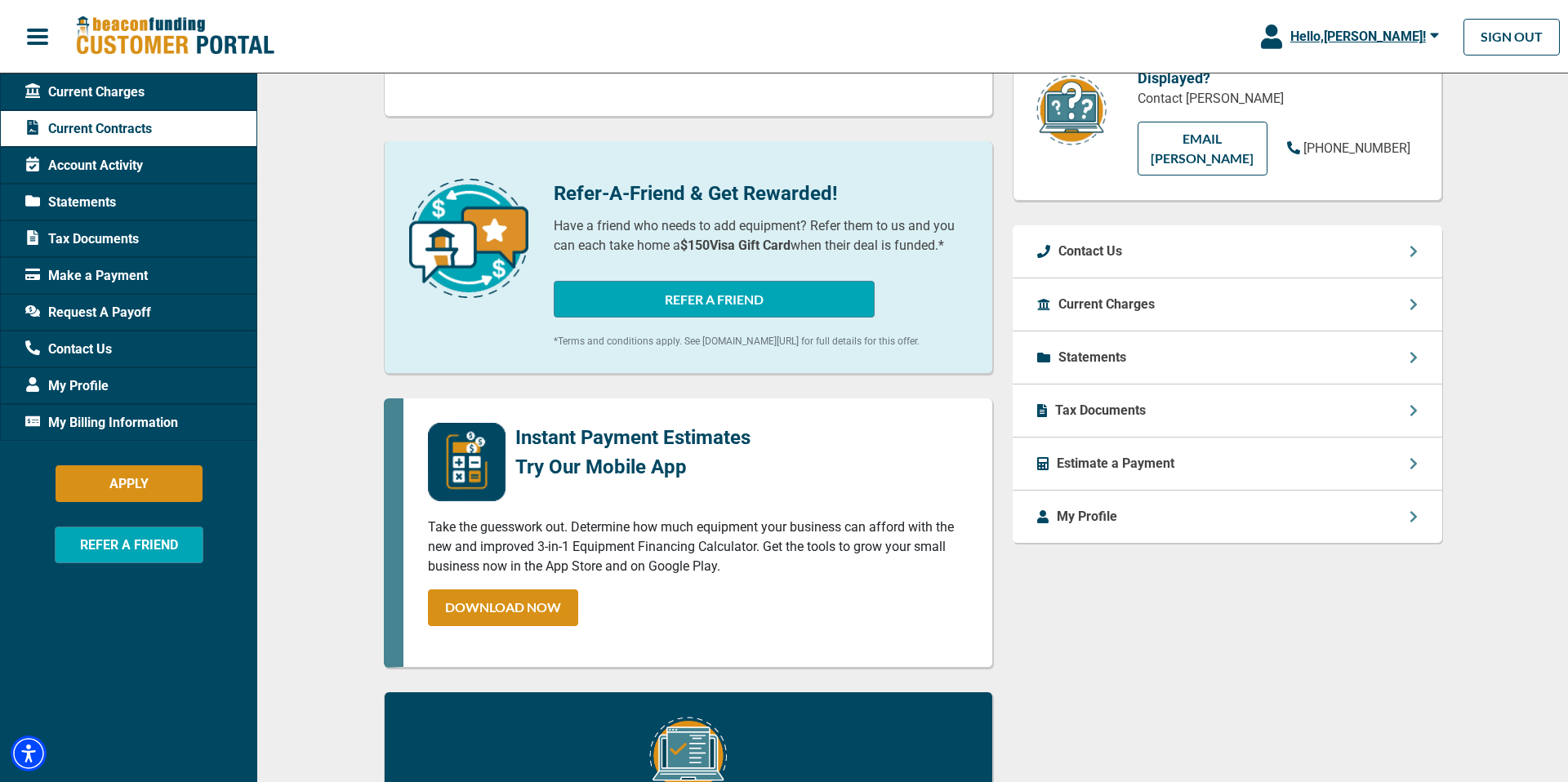
scroll to position [351, 0]
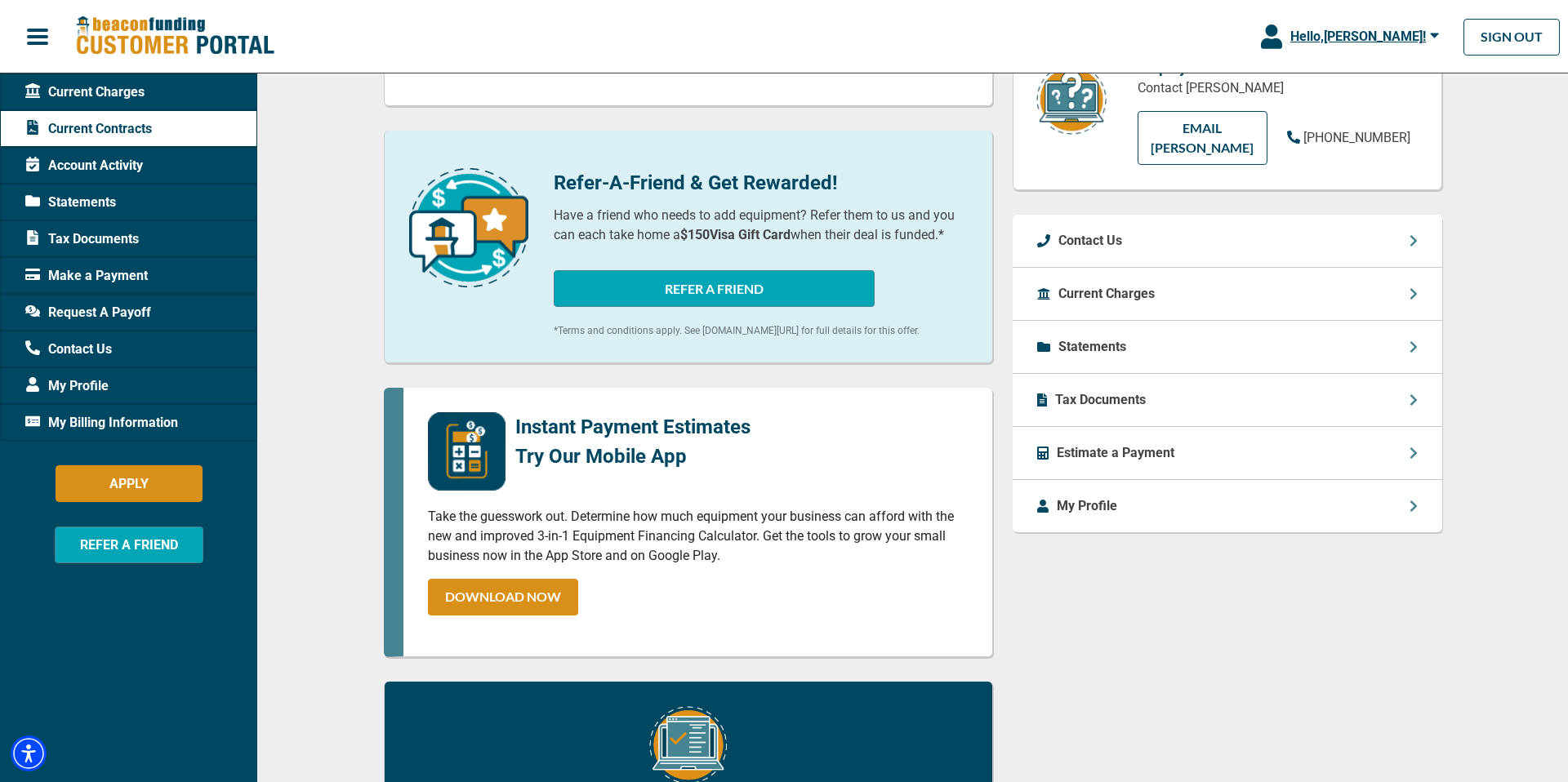
click at [1153, 504] on div "My Profile" at bounding box center [1227, 506] width 429 height 53
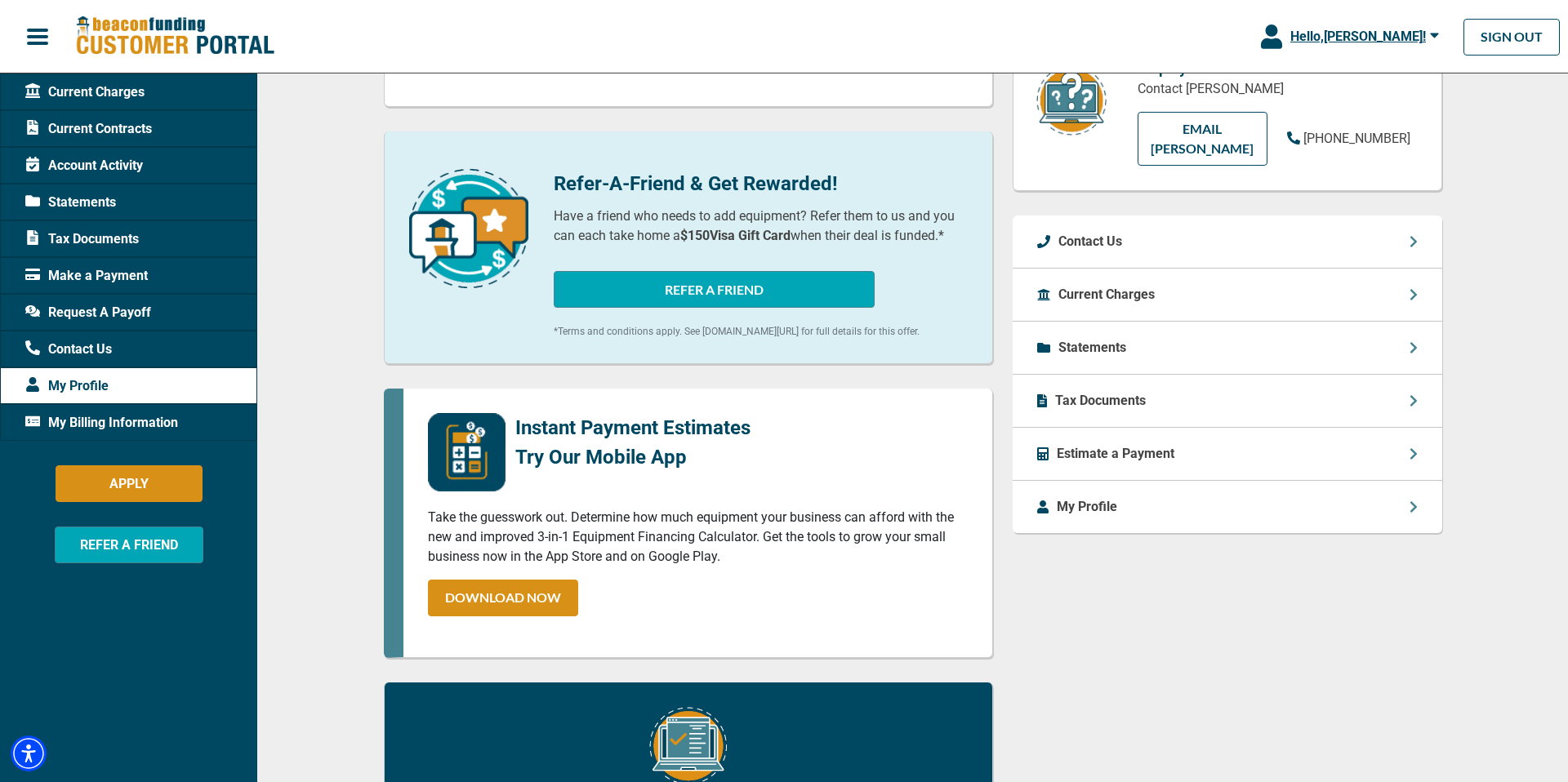
scroll to position [359, 0]
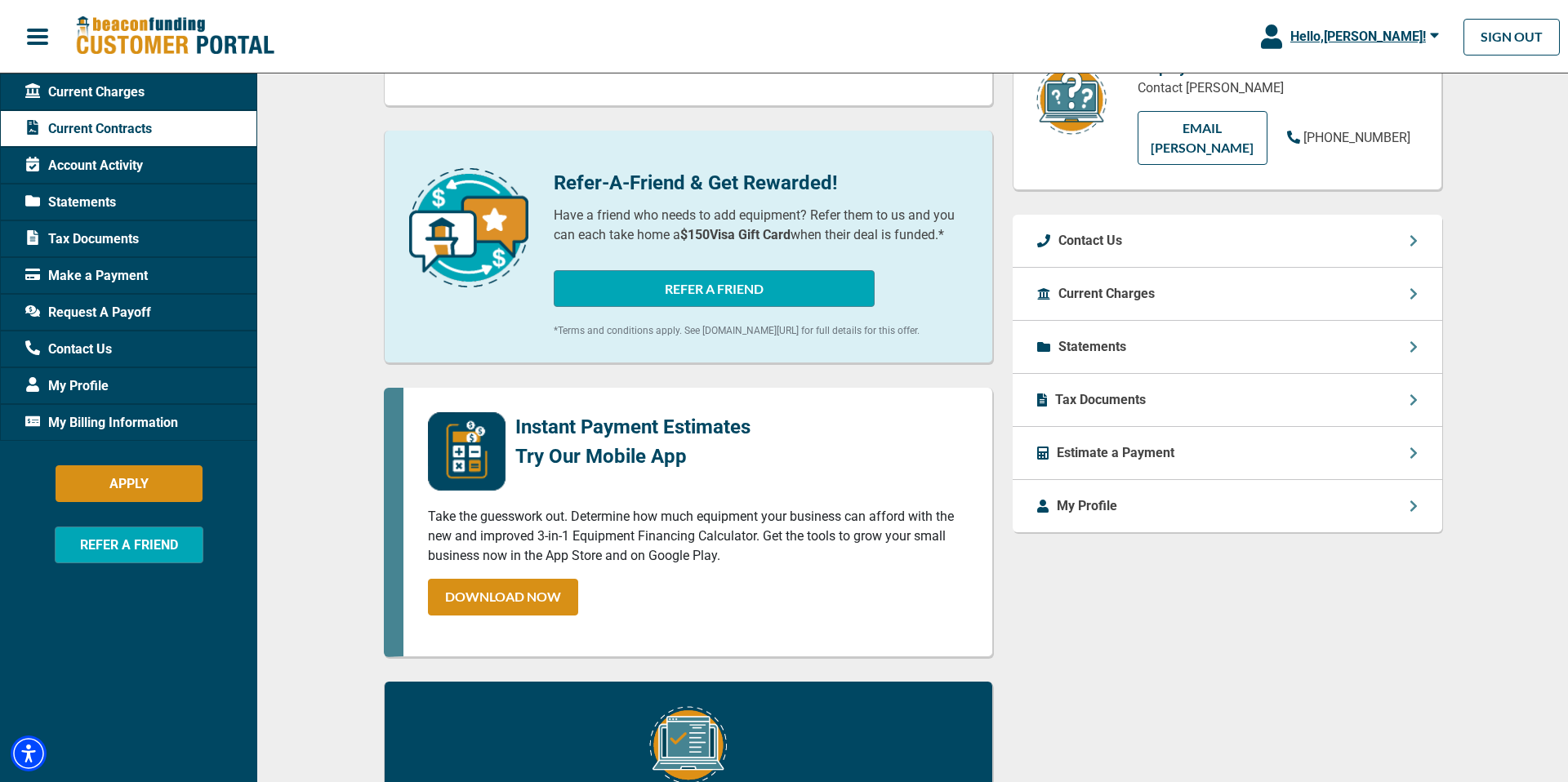
click at [1134, 347] on div "Statements" at bounding box center [1227, 347] width 429 height 53
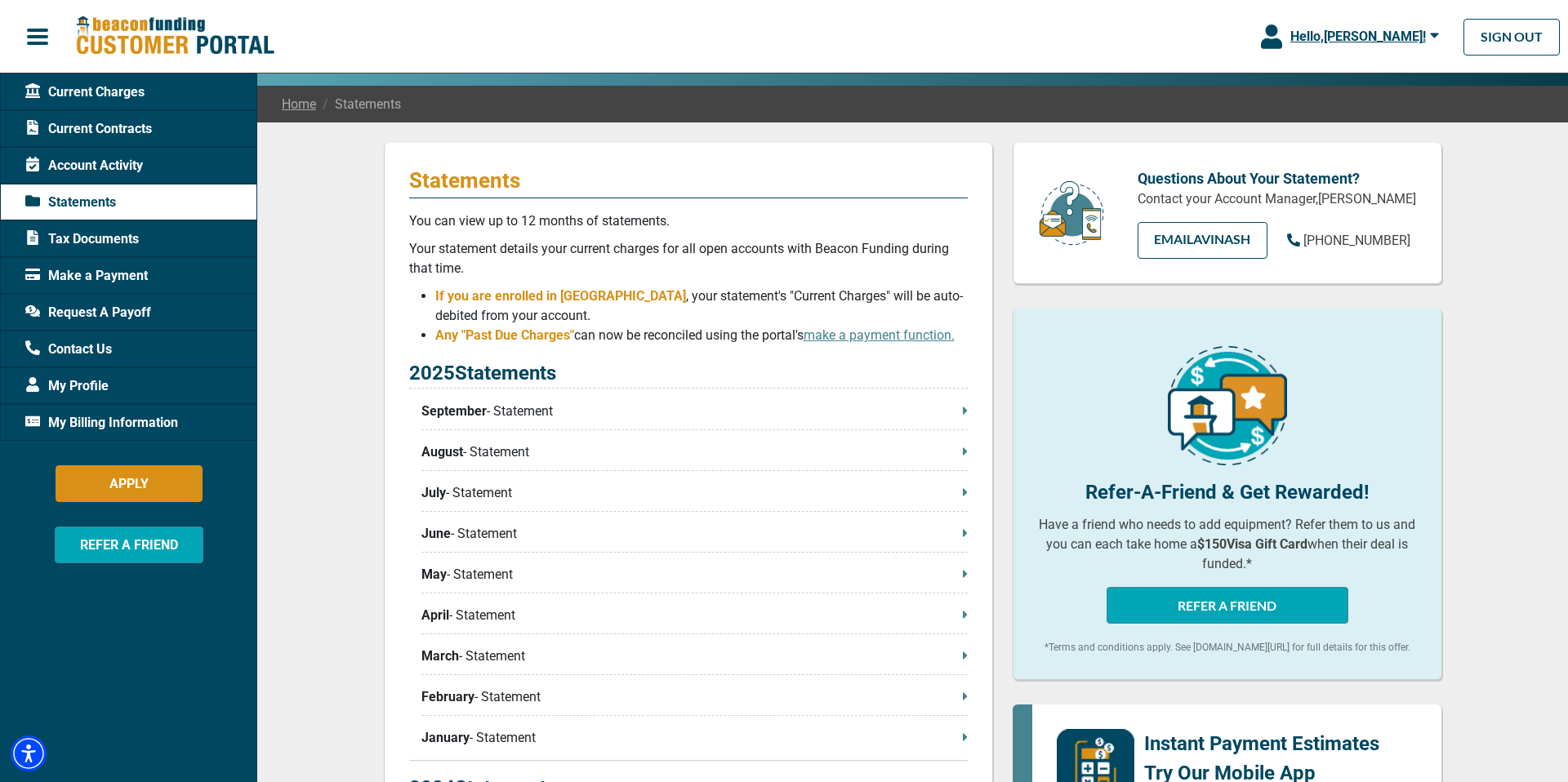
scroll to position [109, 0]
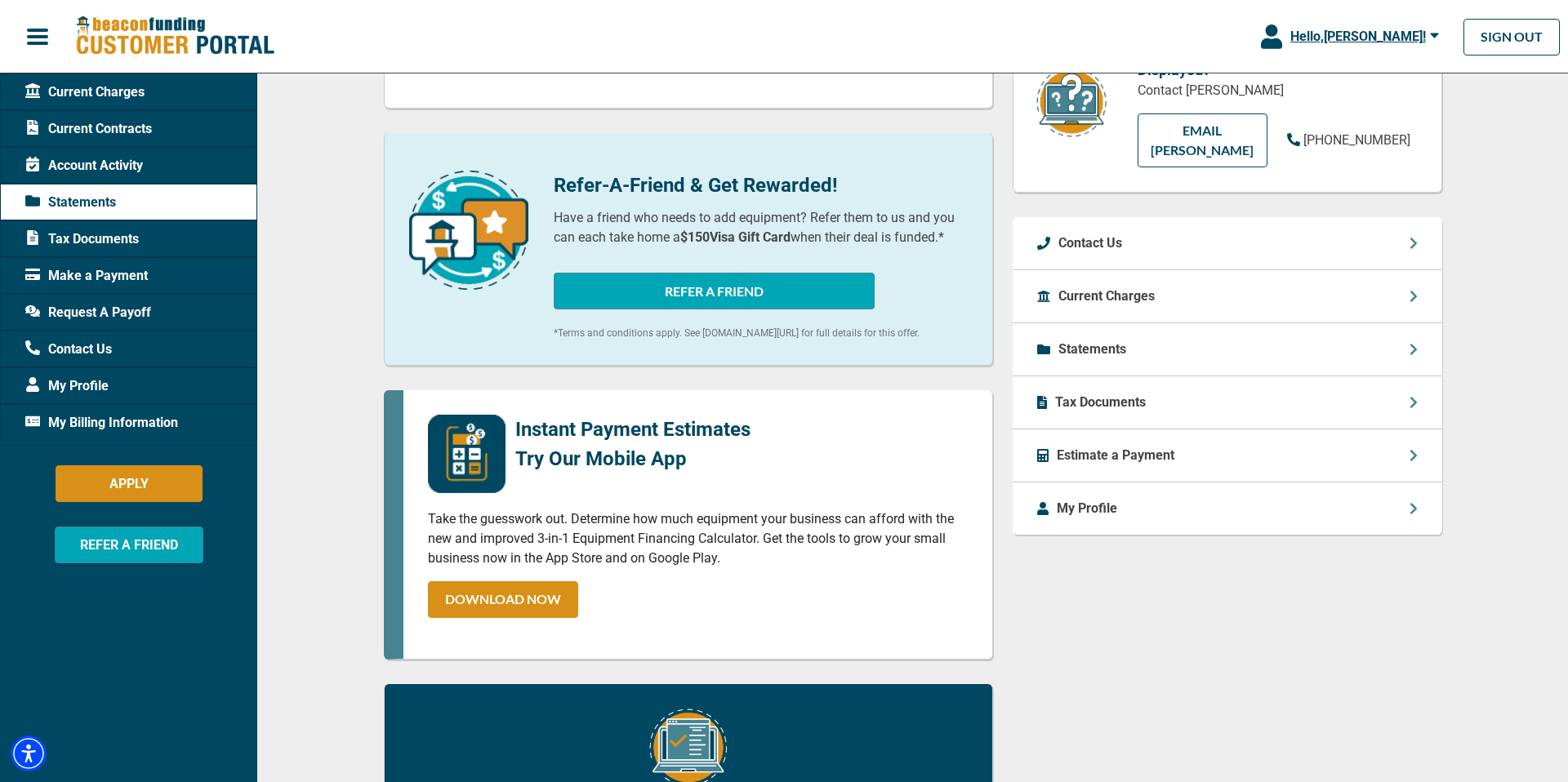
scroll to position [359, 0]
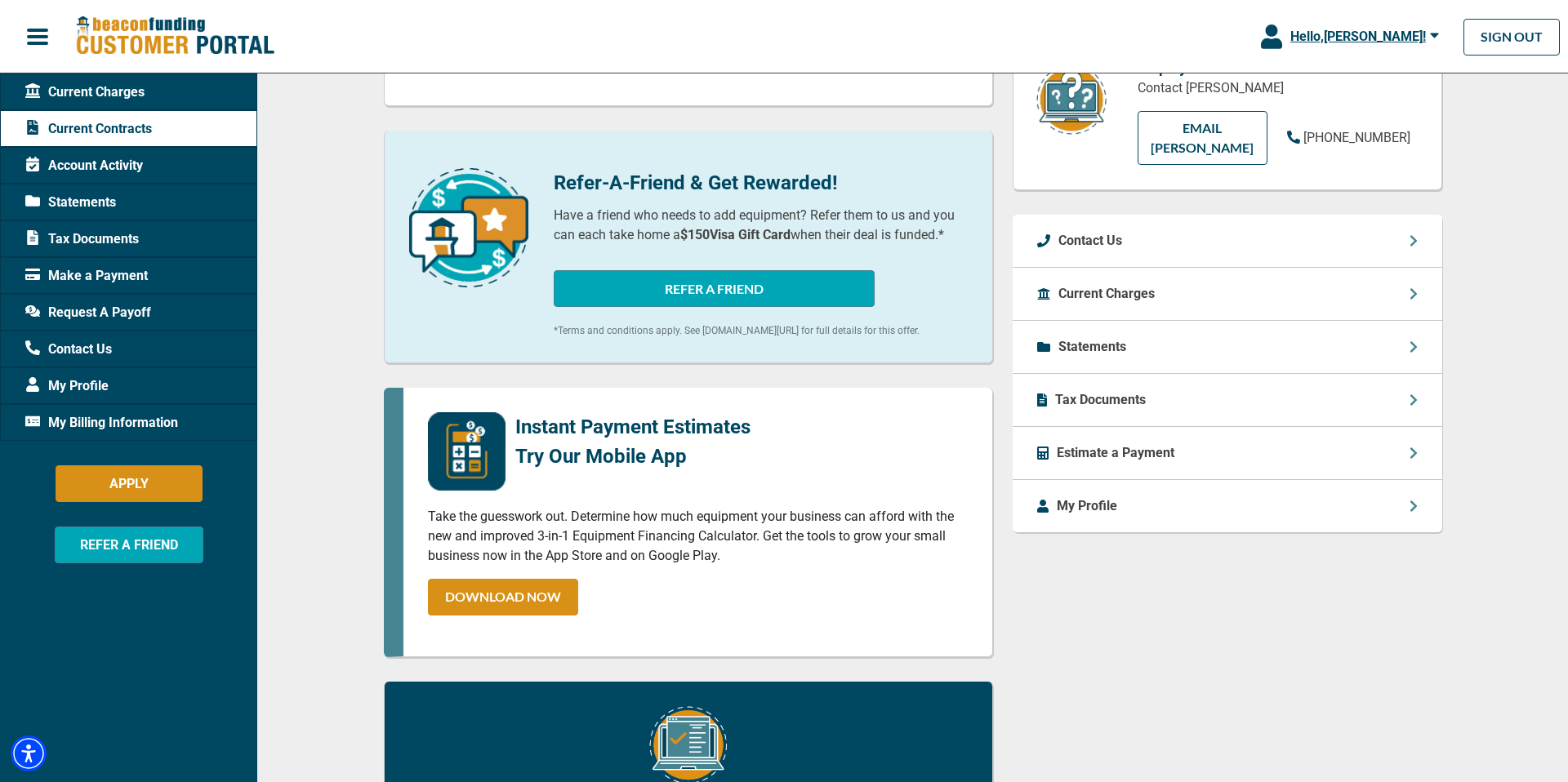
click at [147, 421] on span "My Billing Information" at bounding box center [101, 422] width 153 height 20
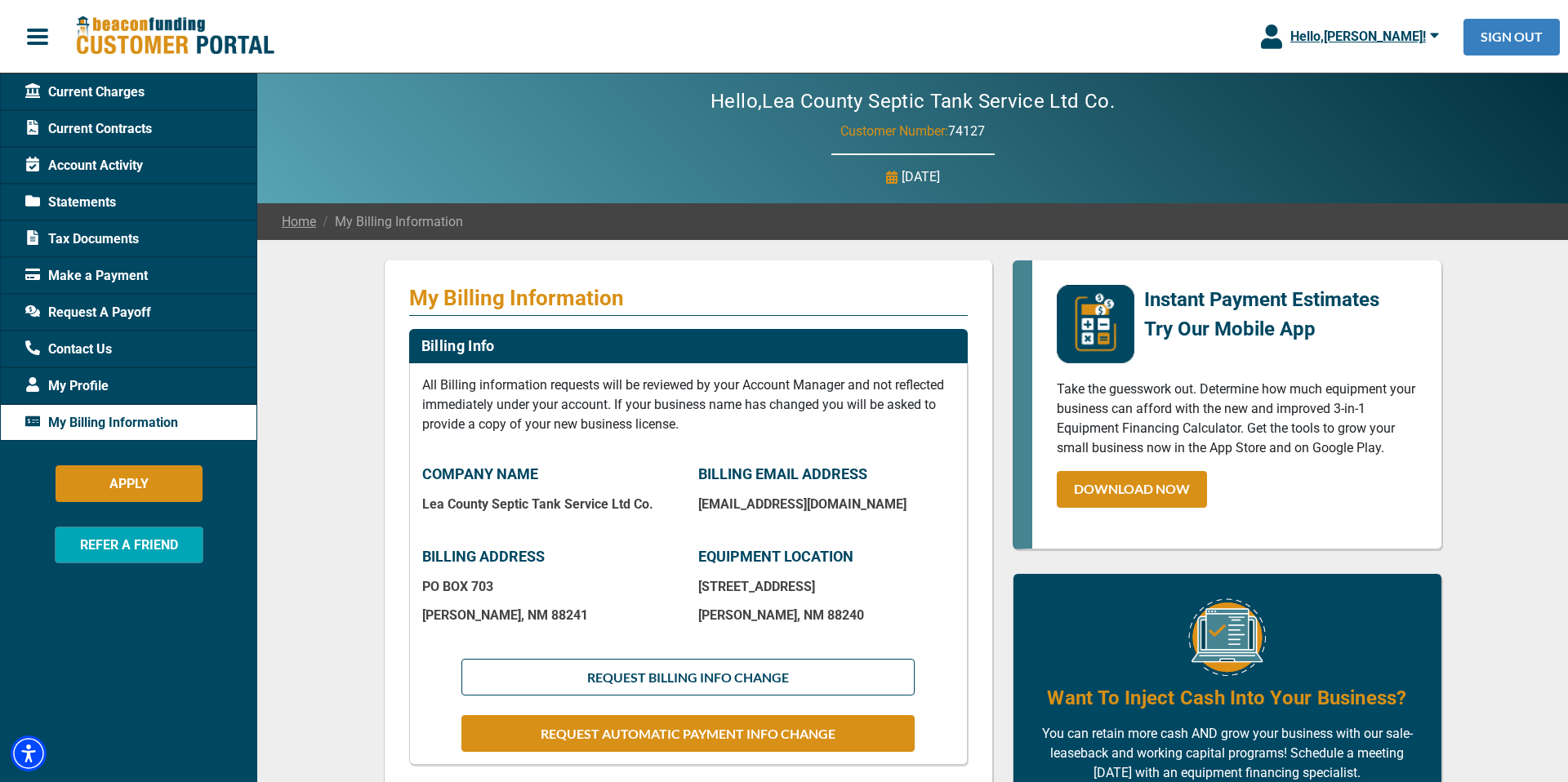
click at [1492, 35] on link "SIGN OUT" at bounding box center [1511, 37] width 97 height 37
